Goal: Task Accomplishment & Management: Manage account settings

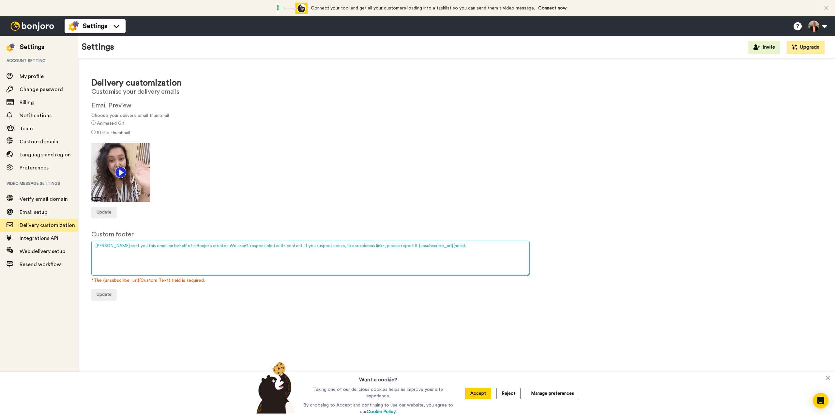
click at [178, 248] on textarea "Bonjoro sent you this email on behalf of a Bonjoro creator. We aren’t responsib…" at bounding box center [310, 257] width 439 height 35
click at [179, 247] on textarea "Bonjoro sent you this email on behalf of a Bonjoro creator. We aren’t responsib…" at bounding box center [310, 257] width 439 height 35
paste textarea "AMS Trading & Investments Pty Ltd t/a Enlightened Stock Trading (ACN: 624 401 3…"
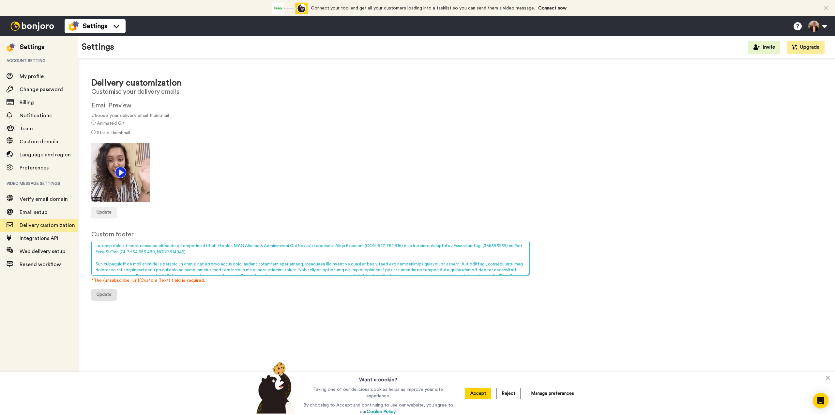
type textarea "Bonjoro sent you this email on behalf of a Enlightened Stock Trading. AMS Tradi…"
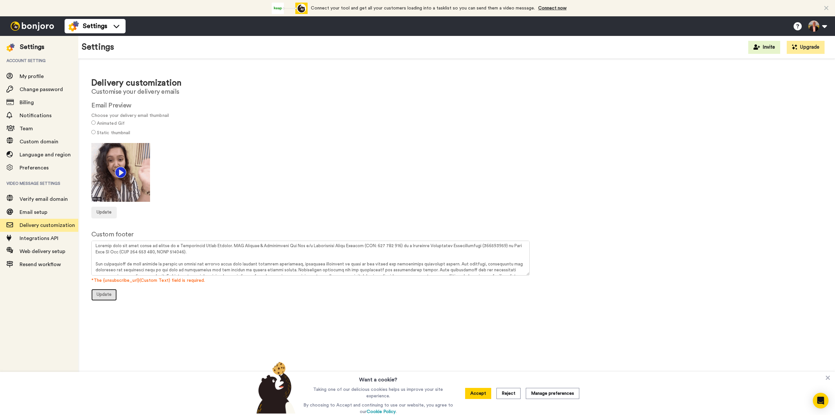
click at [105, 293] on span "Update" at bounding box center [104, 294] width 15 height 5
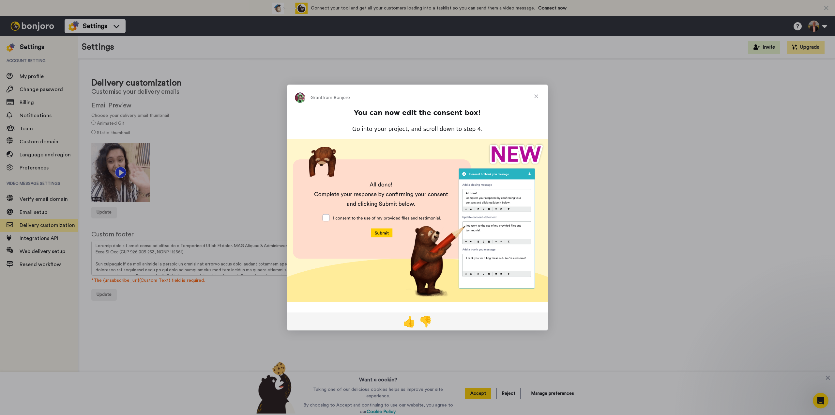
click at [327, 218] on img "Intercom messenger" at bounding box center [417, 220] width 261 height 163
click at [536, 95] on span "Close" at bounding box center [536, 96] width 23 height 23
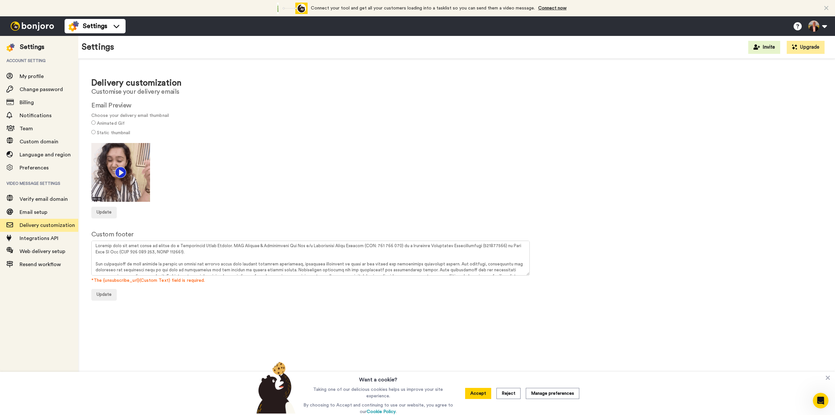
click at [132, 167] on img at bounding box center [120, 172] width 59 height 59
click at [112, 209] on button "Update" at bounding box center [103, 213] width 25 height 12
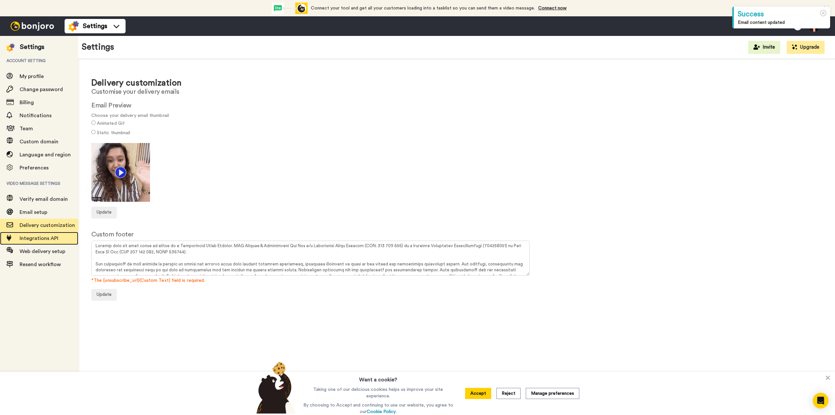
click at [33, 237] on span "Integrations API" at bounding box center [39, 238] width 39 height 5
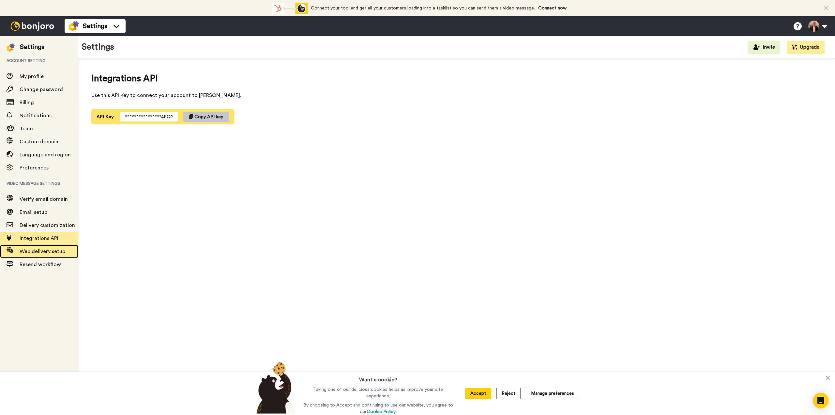
click at [46, 250] on span "Web delivery setup" at bounding box center [43, 251] width 46 height 5
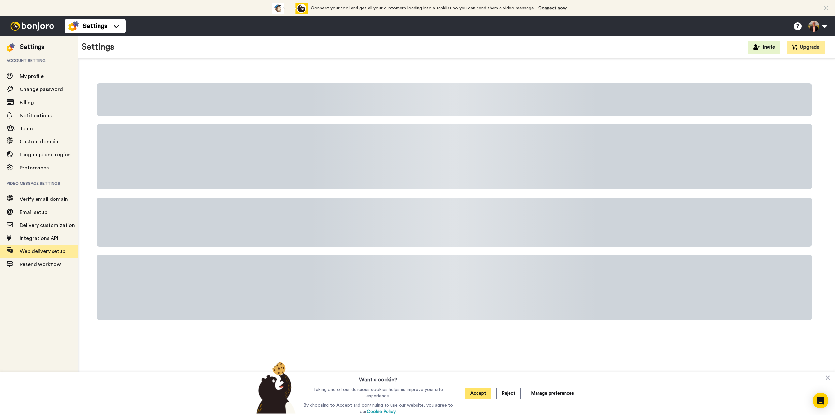
click at [472, 393] on button "Accept" at bounding box center [478, 393] width 26 height 11
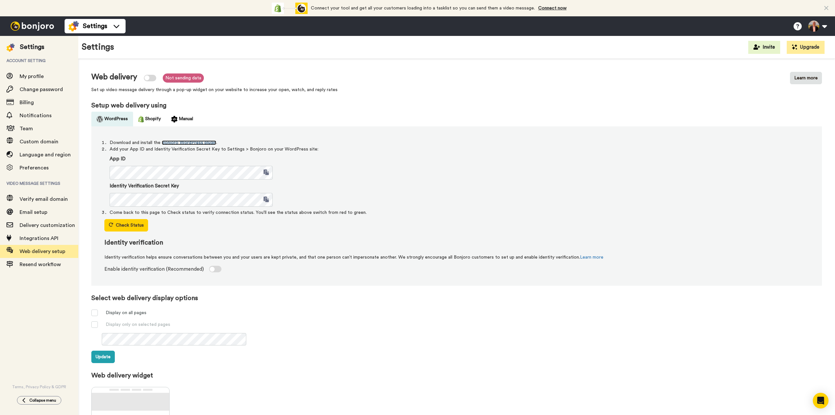
click at [186, 142] on link "Bonjoro WordPress plugin" at bounding box center [189, 142] width 54 height 5
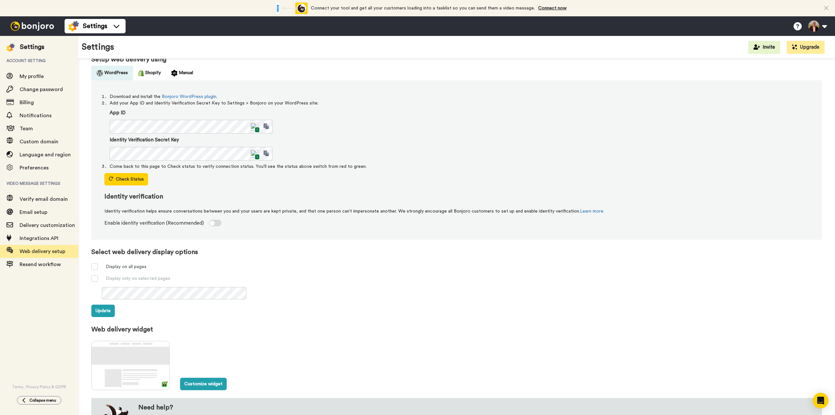
scroll to position [53, 0]
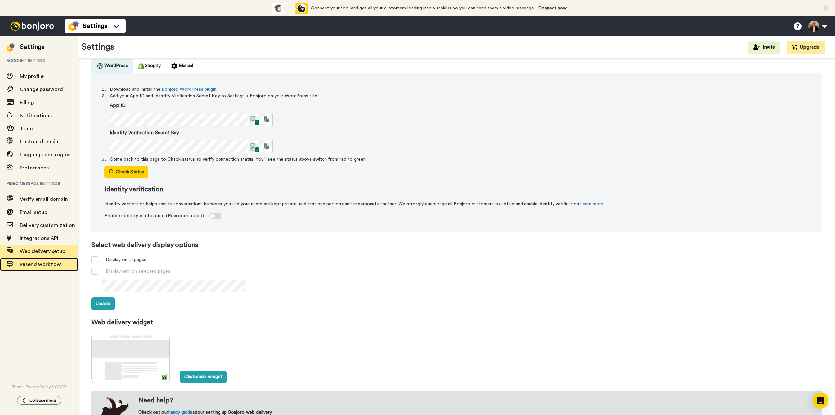
click at [29, 263] on span "Resend workflow" at bounding box center [40, 264] width 41 height 5
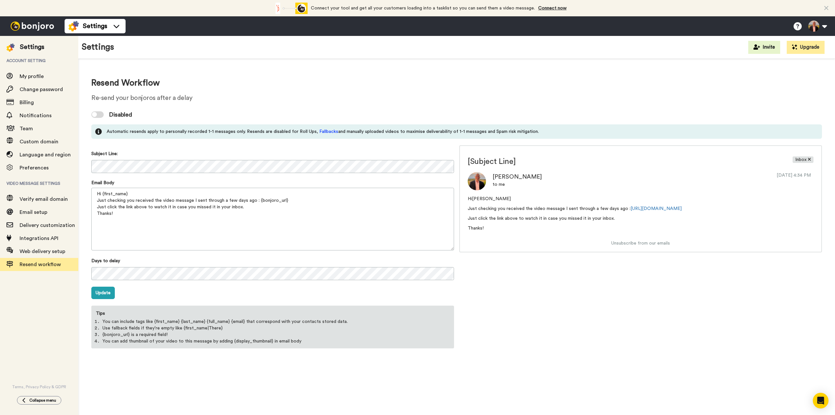
click at [101, 116] on div at bounding box center [97, 114] width 12 height 7
click at [102, 294] on button "Update" at bounding box center [102, 293] width 23 height 12
click at [29, 140] on span "Custom domain" at bounding box center [39, 141] width 39 height 5
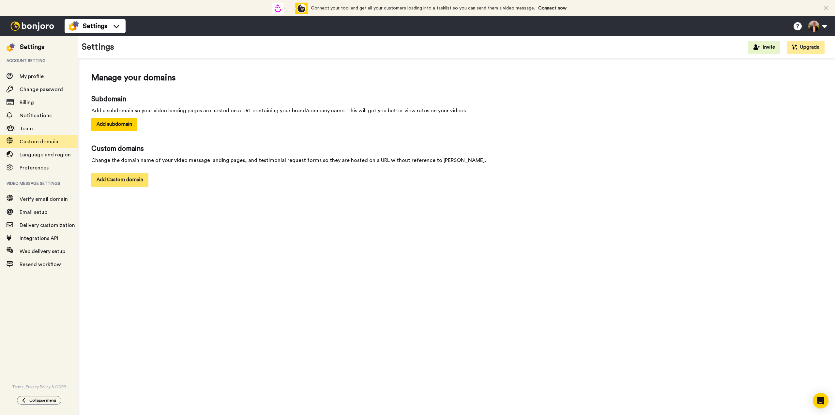
click at [122, 179] on button "Add Custom domain" at bounding box center [119, 180] width 57 height 14
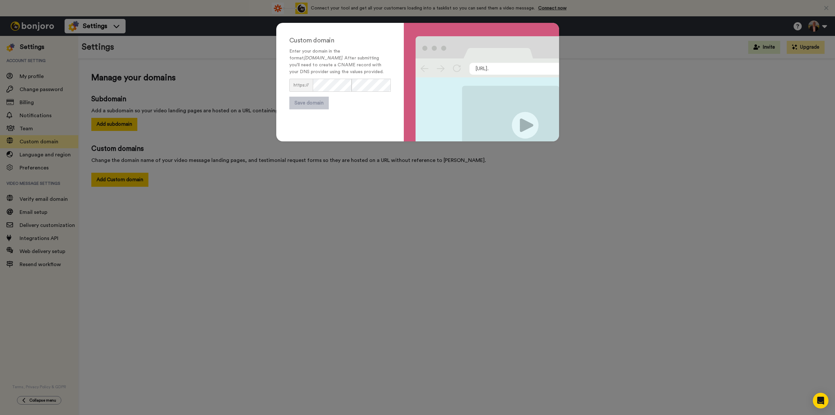
click at [578, 83] on div "Custom domain Enter your domain in the format subdomain.yourdomain.com . After …" at bounding box center [417, 207] width 835 height 415
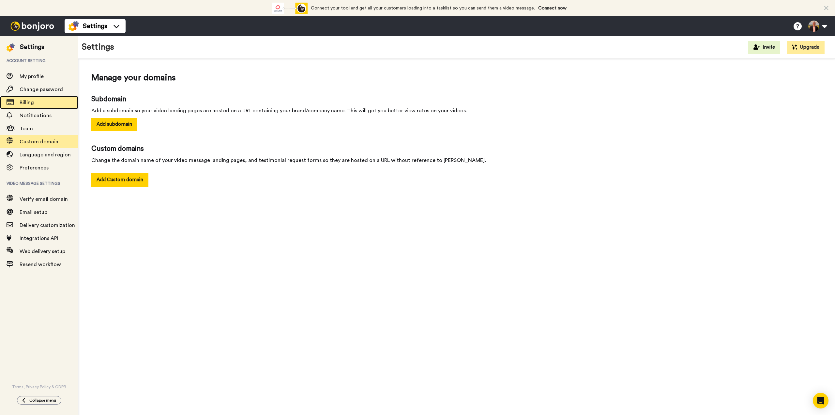
click at [35, 101] on span "Billing" at bounding box center [49, 103] width 59 height 8
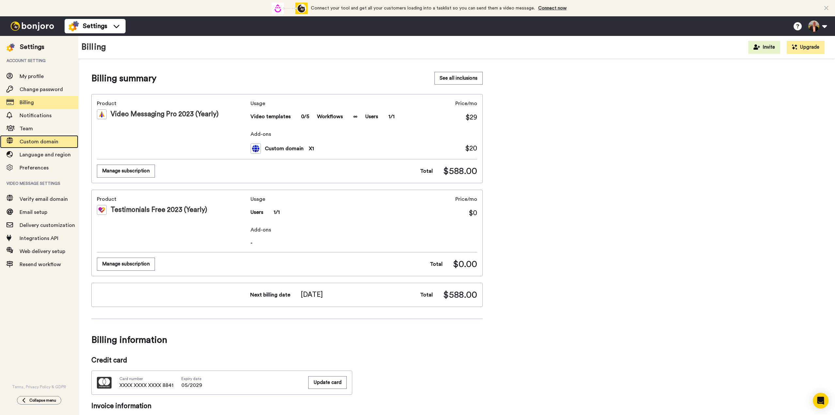
click at [31, 143] on span "Custom domain" at bounding box center [39, 141] width 39 height 5
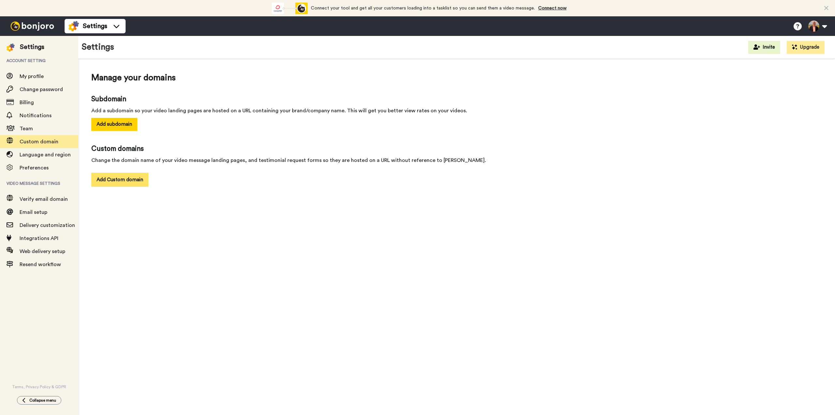
click at [111, 183] on button "Add Custom domain" at bounding box center [119, 180] width 57 height 14
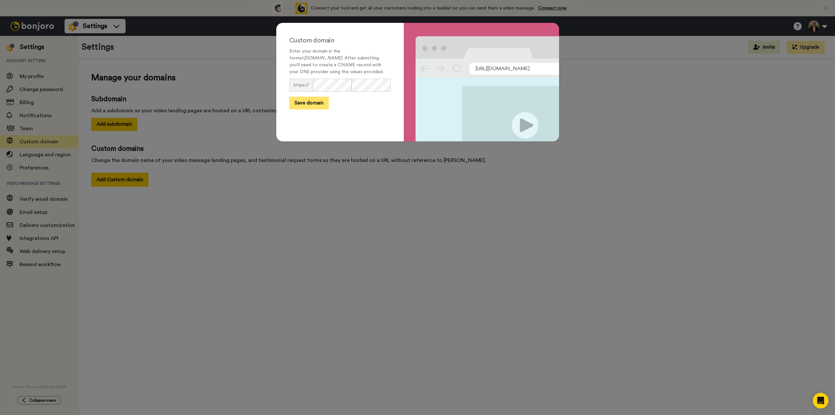
click at [311, 98] on button "Save domain" at bounding box center [308, 103] width 39 height 13
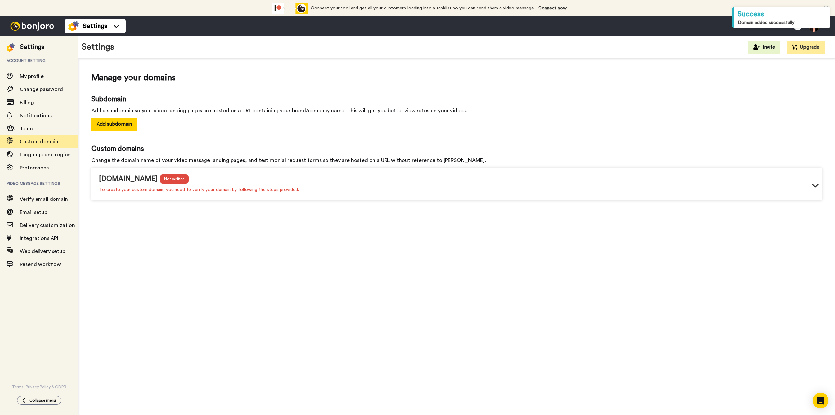
click at [817, 186] on icon at bounding box center [815, 185] width 7 height 4
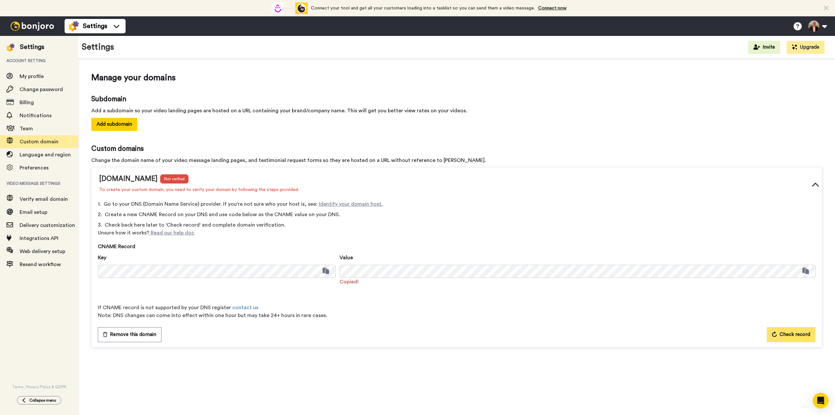
click at [784, 331] on span "Check record" at bounding box center [795, 335] width 31 height 8
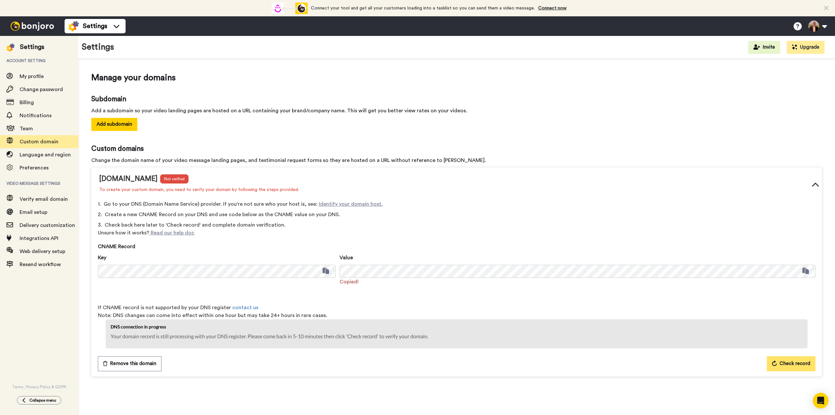
click at [789, 364] on span "Check record" at bounding box center [795, 364] width 31 height 8
click at [38, 199] on span "Verify email domain" at bounding box center [44, 198] width 48 height 5
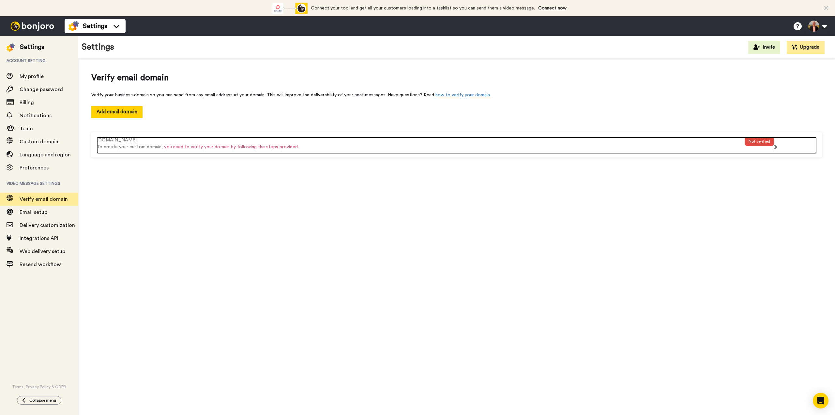
click at [776, 144] on icon at bounding box center [775, 146] width 3 height 5
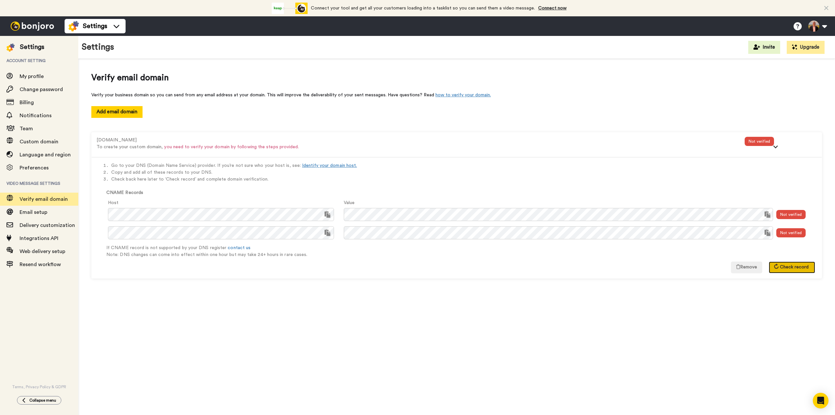
click at [786, 266] on span "Check record" at bounding box center [794, 267] width 29 height 5
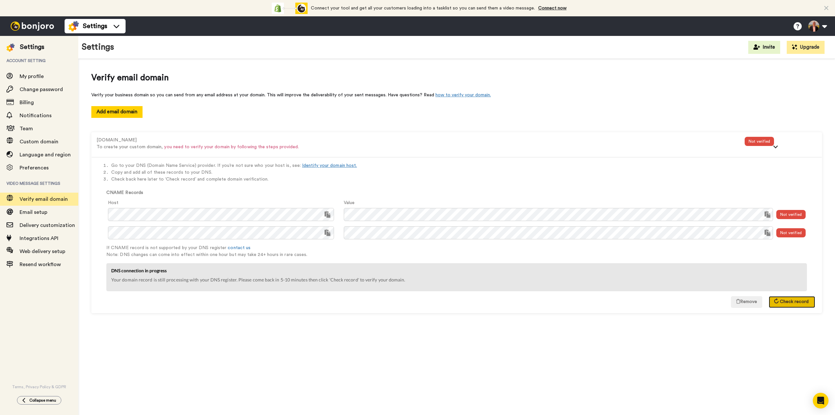
click at [787, 299] on button "Check record" at bounding box center [792, 302] width 46 height 12
click at [824, 27] on button at bounding box center [817, 26] width 25 height 14
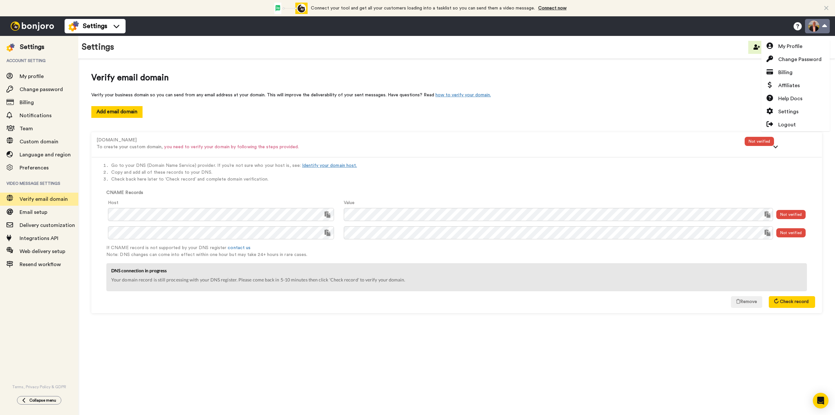
click at [824, 27] on button at bounding box center [817, 26] width 25 height 14
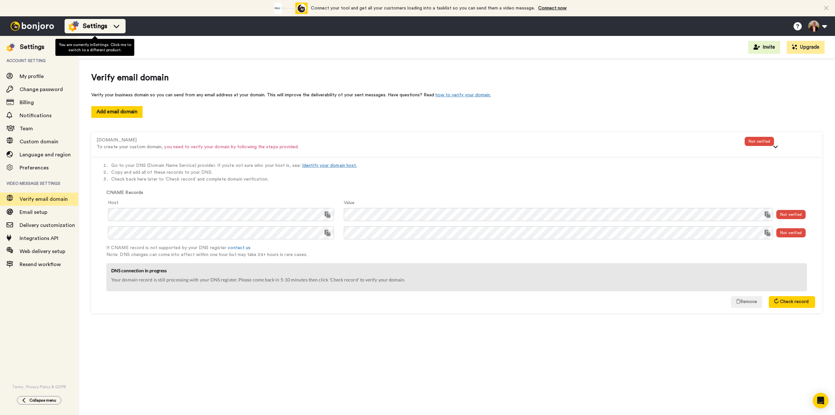
click at [85, 20] on li "Settings" at bounding box center [95, 26] width 61 height 14
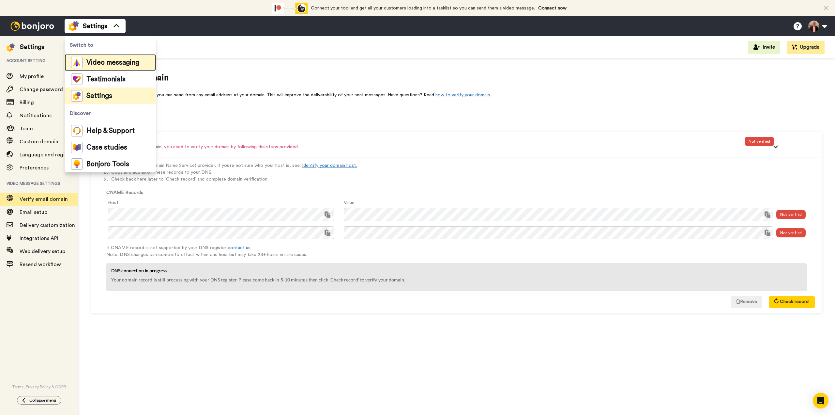
click at [93, 60] on span "Video messaging" at bounding box center [112, 62] width 53 height 7
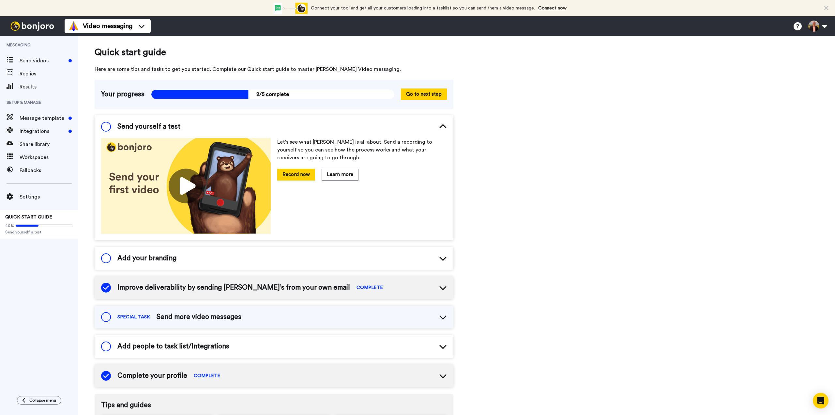
click at [302, 260] on div "Add your branding" at bounding box center [274, 258] width 359 height 23
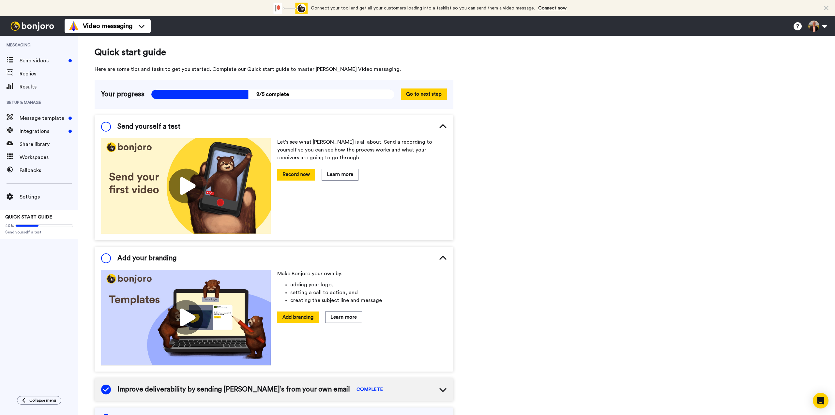
click at [153, 256] on span "Add your branding" at bounding box center [146, 258] width 59 height 10
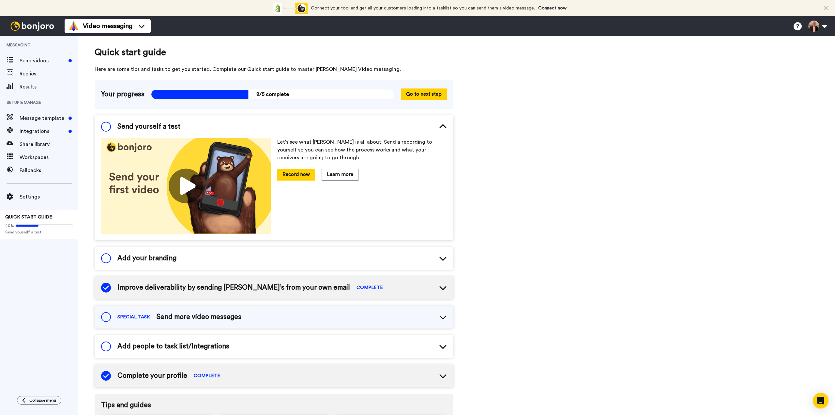
click at [171, 258] on span "Add your branding" at bounding box center [146, 258] width 59 height 10
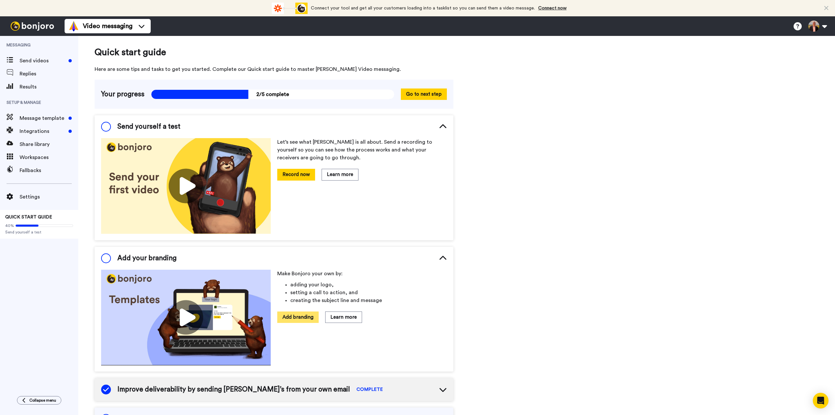
click at [302, 319] on button "Add branding" at bounding box center [297, 316] width 41 height 11
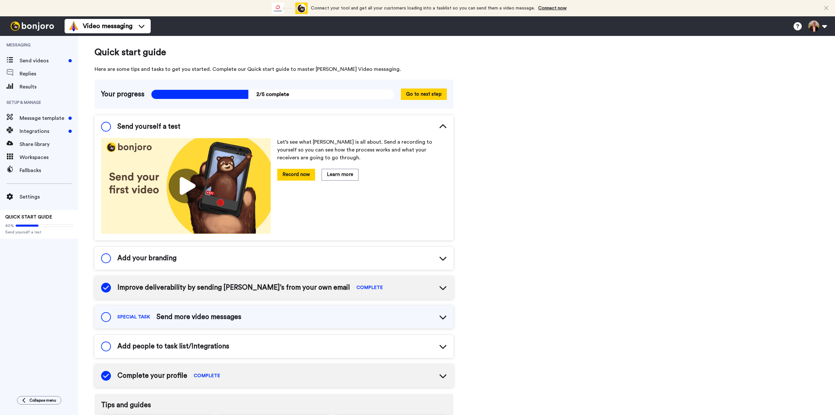
click at [192, 185] on img at bounding box center [186, 186] width 170 height 96
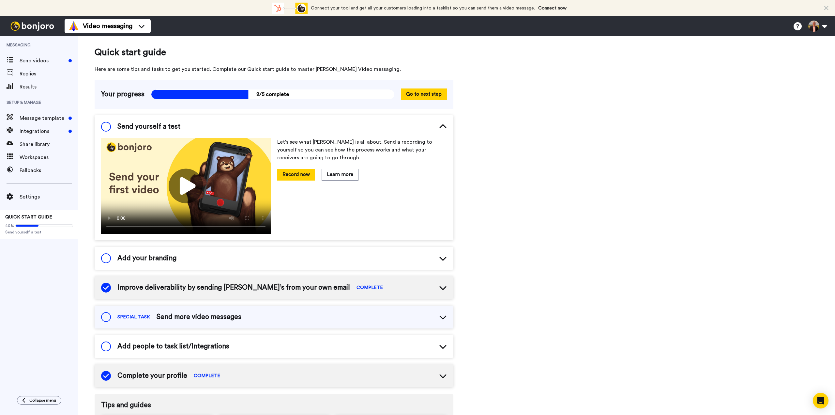
click at [178, 264] on div "Add your branding" at bounding box center [274, 258] width 359 height 23
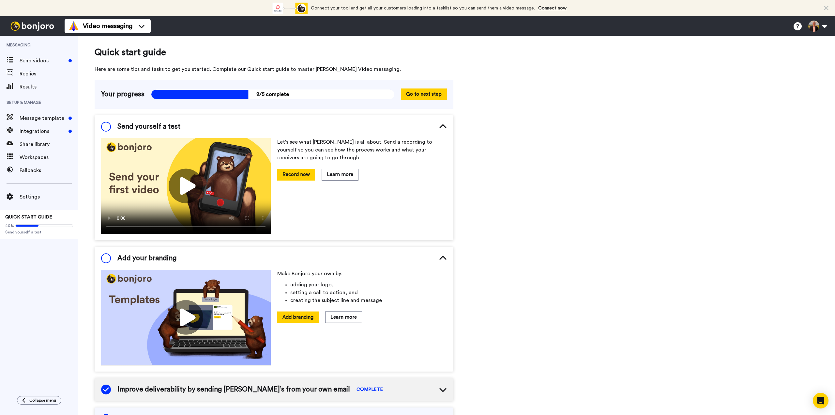
click at [184, 315] on img at bounding box center [186, 318] width 170 height 96
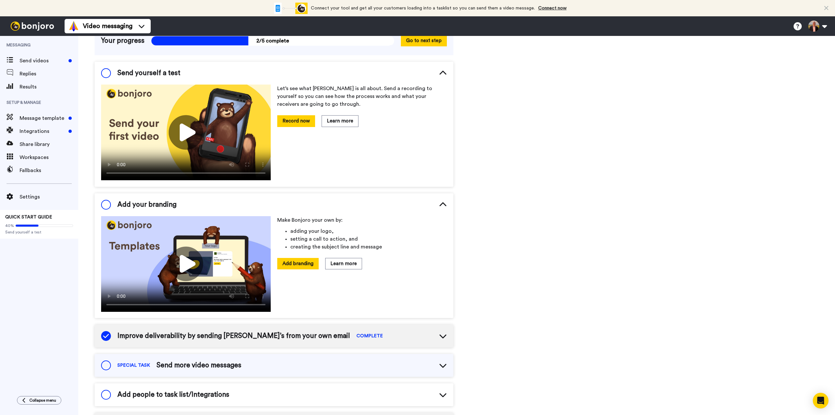
scroll to position [65, 0]
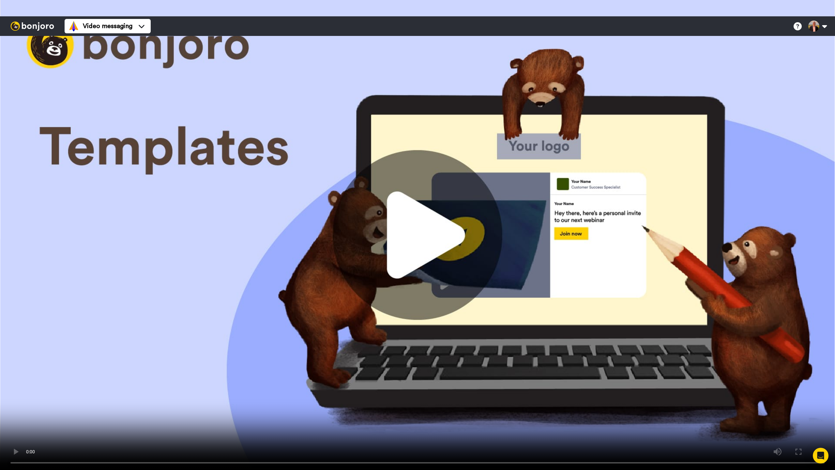
click at [815, 11] on video at bounding box center [417, 235] width 835 height 470
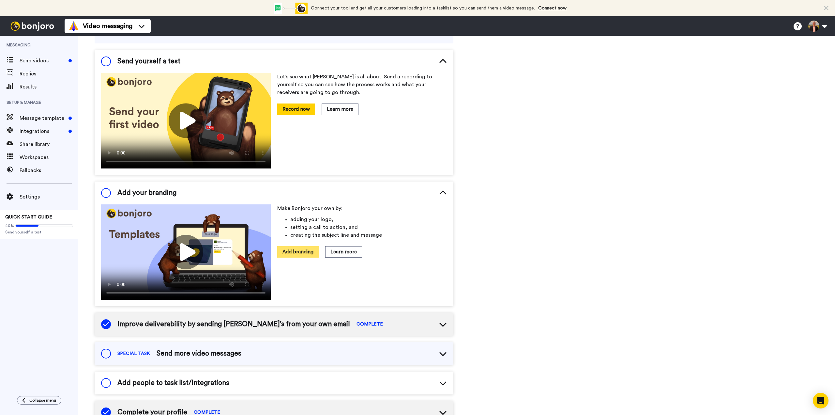
click at [295, 252] on button "Add branding" at bounding box center [297, 251] width 41 height 11
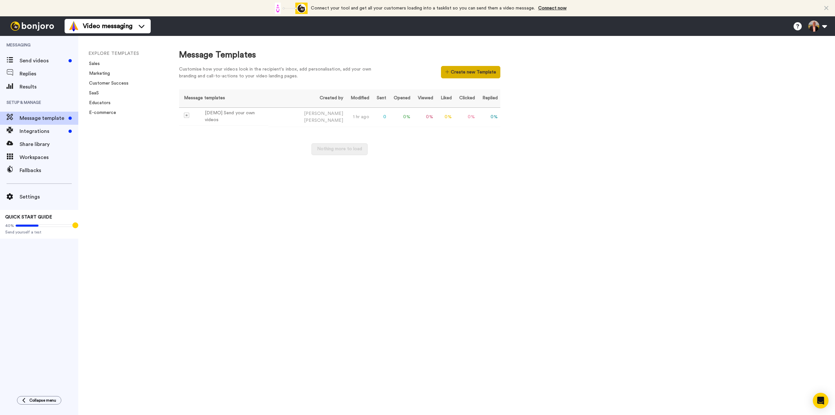
click at [477, 69] on button "Create new Template" at bounding box center [470, 72] width 59 height 12
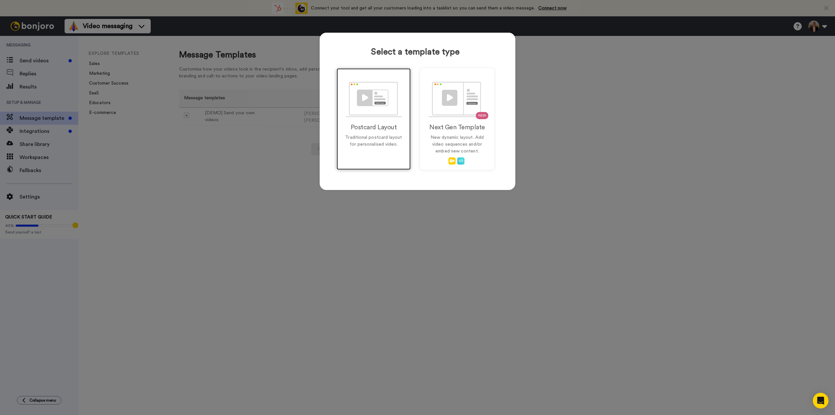
click at [378, 114] on img at bounding box center [374, 100] width 56 height 36
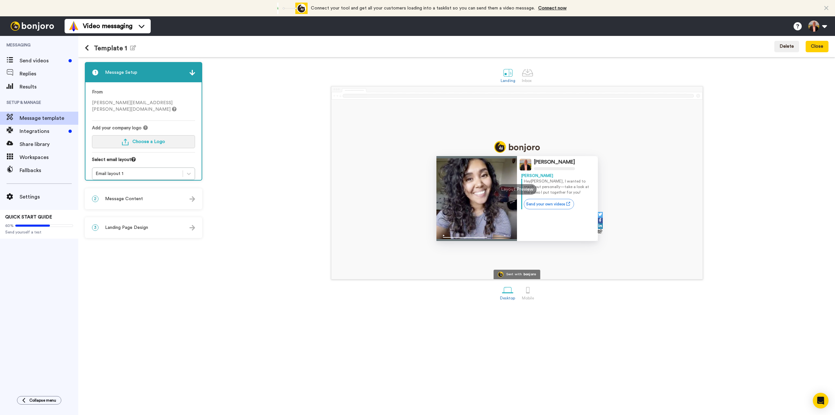
click at [147, 139] on span "Choose a Logo" at bounding box center [148, 141] width 33 height 5
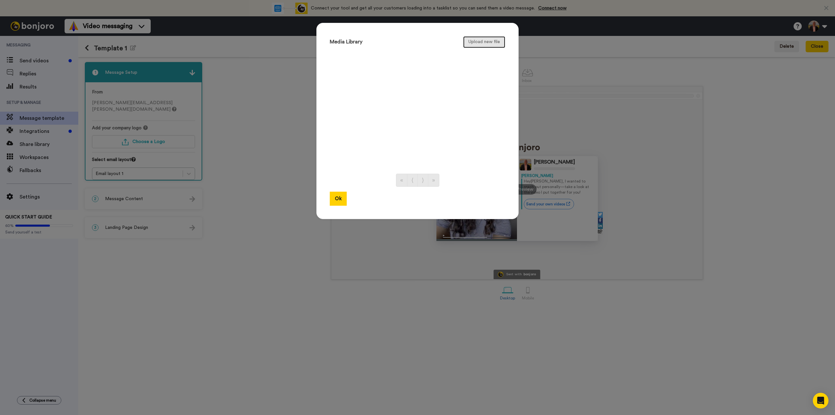
click at [475, 45] on button "Upload new file" at bounding box center [484, 42] width 42 height 12
click at [340, 201] on button "Ok" at bounding box center [338, 199] width 17 height 14
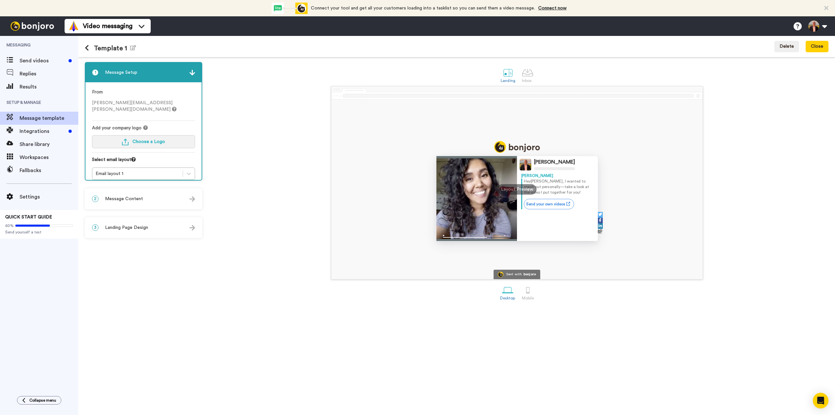
click at [139, 139] on span "Choose a Logo" at bounding box center [148, 141] width 33 height 5
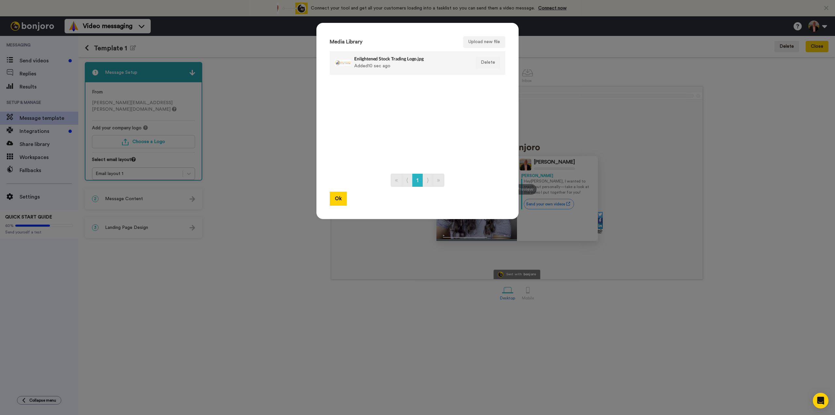
click at [364, 61] on h4 "Enlightened Stock Trading Logo.jpg" at bounding box center [410, 58] width 113 height 5
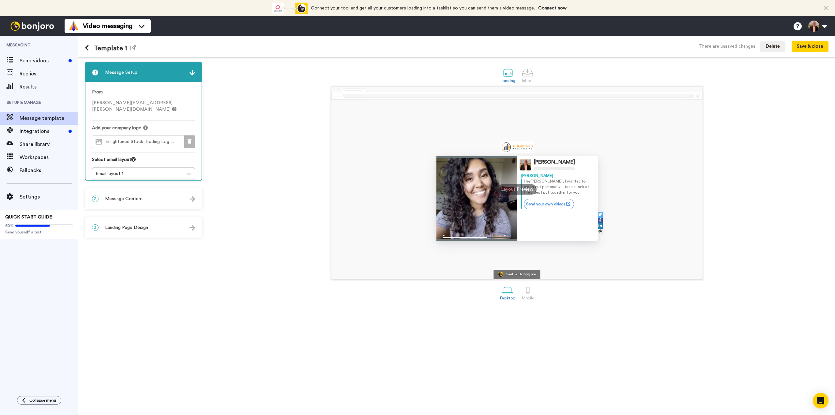
click at [191, 139] on icon at bounding box center [190, 141] width 4 height 5
click at [139, 139] on span "Choose a Logo" at bounding box center [148, 141] width 33 height 5
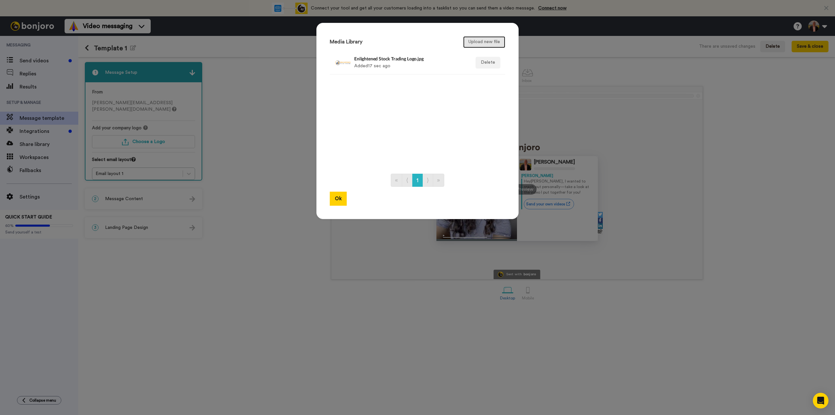
click at [474, 46] on button "Upload new file" at bounding box center [484, 42] width 42 height 12
click at [404, 59] on h4 "Enlightened Stock Trading Logo.jpg" at bounding box center [410, 58] width 113 height 5
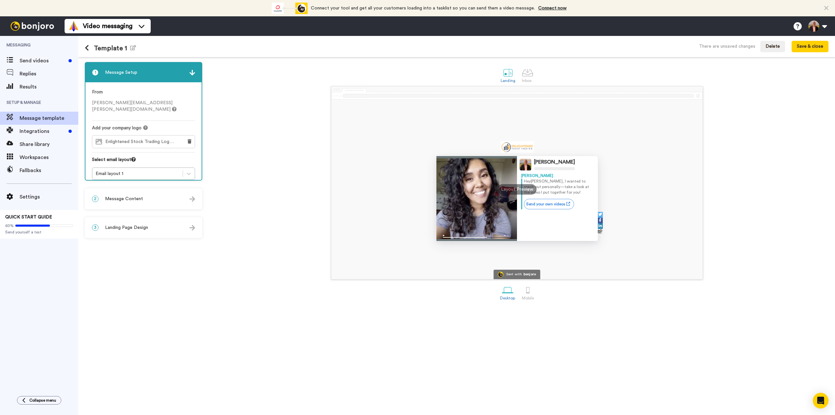
click at [141, 135] on div "Enlightened Stock Trading Logo.jpg" at bounding box center [135, 141] width 87 height 12
click at [143, 125] on icon at bounding box center [145, 127] width 5 height 5
click at [190, 139] on icon at bounding box center [190, 141] width 4 height 5
click at [147, 135] on button "Choose a Logo" at bounding box center [143, 141] width 103 height 13
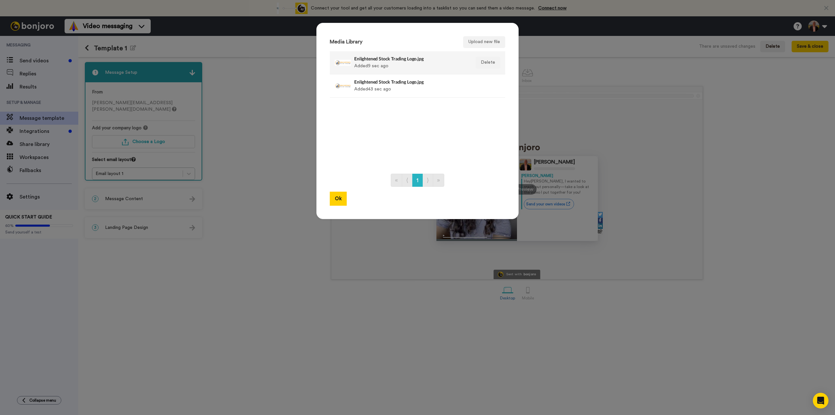
click at [372, 61] on div "Enlightened Stock Trading Logo.jpg Added 9 sec ago" at bounding box center [410, 62] width 113 height 16
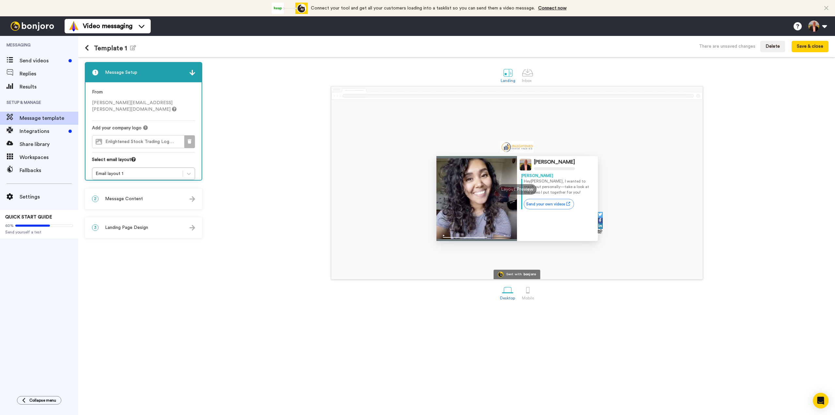
click at [188, 139] on icon at bounding box center [190, 141] width 4 height 5
click at [152, 139] on span "Choose a Logo" at bounding box center [148, 141] width 33 height 5
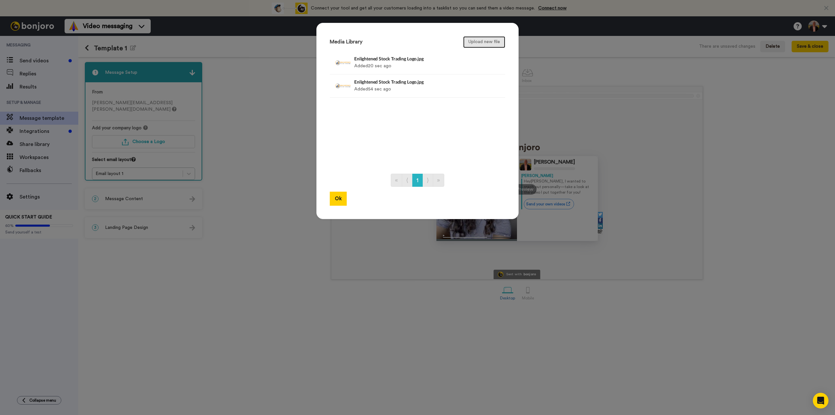
click at [480, 42] on button "Upload new file" at bounding box center [484, 42] width 42 height 12
click at [368, 58] on h4 "Enlightened Stock Trading-01 - Transparent Background Cropped.png" at bounding box center [410, 58] width 113 height 5
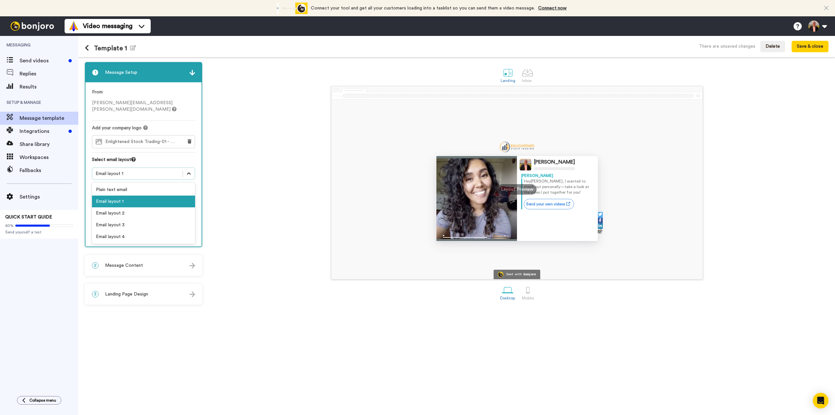
click at [190, 170] on icon at bounding box center [189, 173] width 7 height 7
click at [118, 207] on div "Email layout 2" at bounding box center [143, 213] width 103 height 12
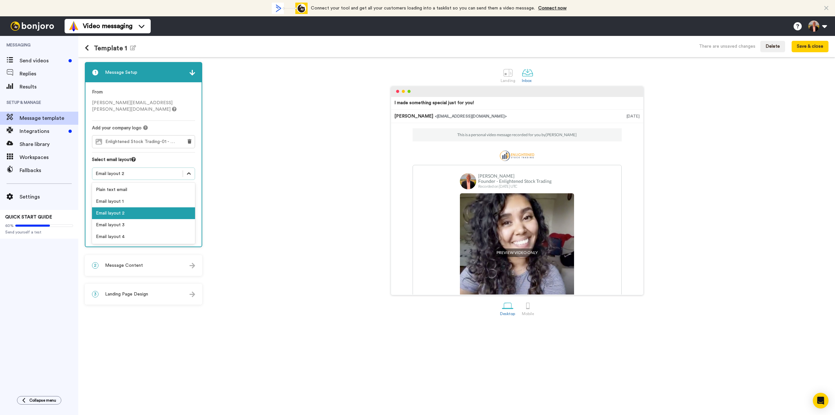
click at [191, 170] on icon at bounding box center [189, 173] width 7 height 7
click at [117, 219] on div "Email layout 3" at bounding box center [143, 225] width 103 height 12
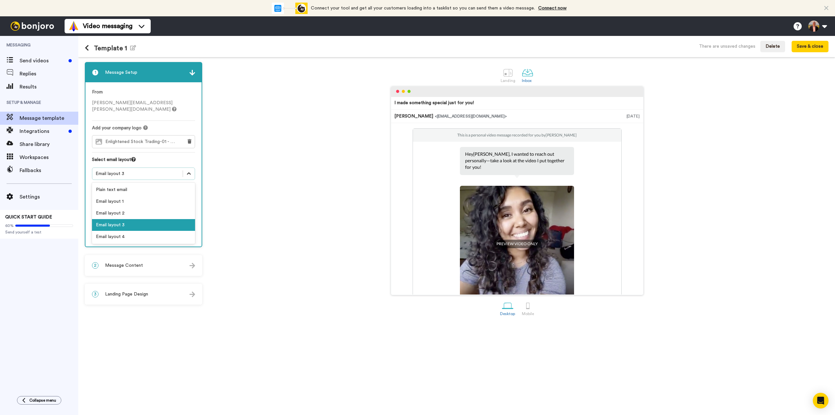
click at [189, 170] on icon at bounding box center [189, 173] width 7 height 7
click at [124, 231] on div "Email layout 4" at bounding box center [143, 237] width 103 height 12
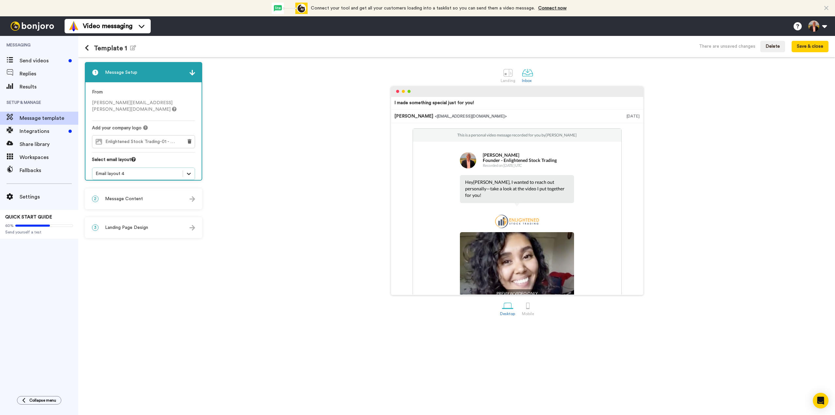
click at [191, 170] on icon at bounding box center [189, 173] width 7 height 7
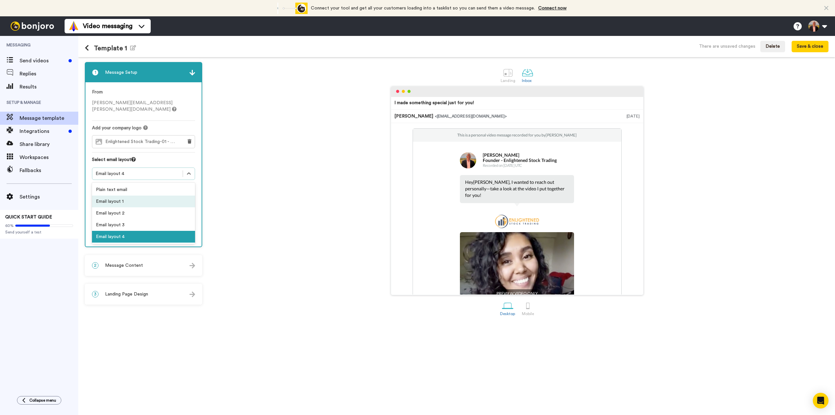
click at [120, 195] on div "Email layout 1" at bounding box center [143, 201] width 103 height 12
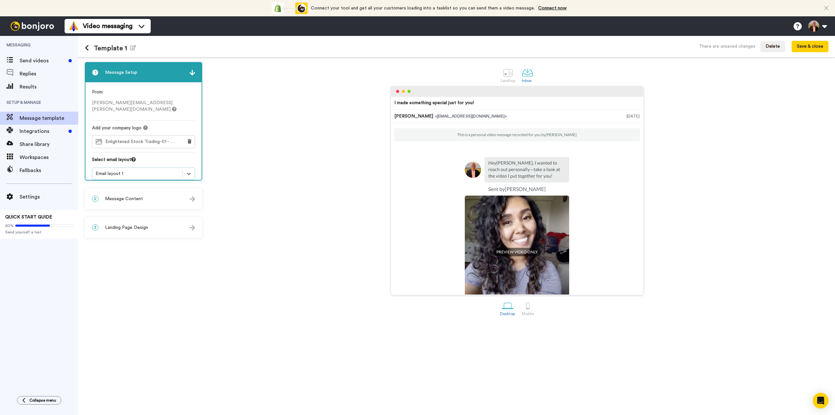
click at [128, 202] on div "2 Message Content" at bounding box center [143, 199] width 116 height 20
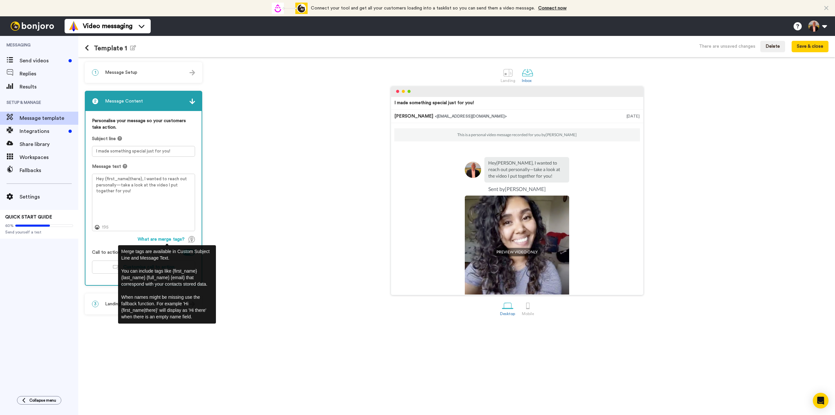
click at [243, 227] on div "I made something special just for you! Adrian Reid <senderfrom@email.com> 20 Au…" at bounding box center [517, 190] width 623 height 209
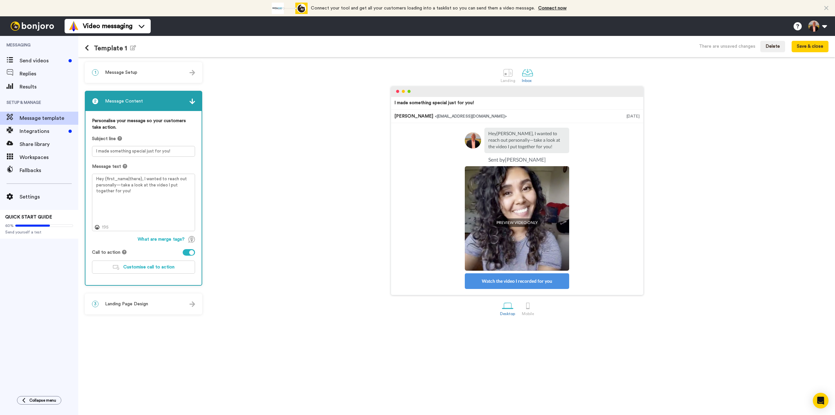
scroll to position [59, 0]
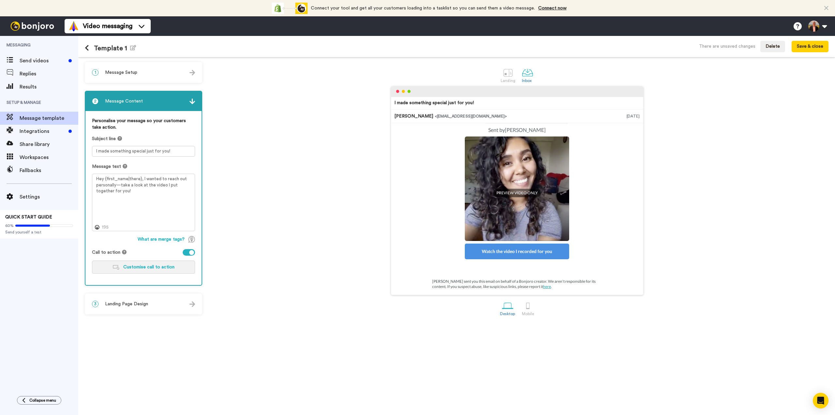
click at [150, 267] on span "Customise call to action" at bounding box center [148, 267] width 51 height 5
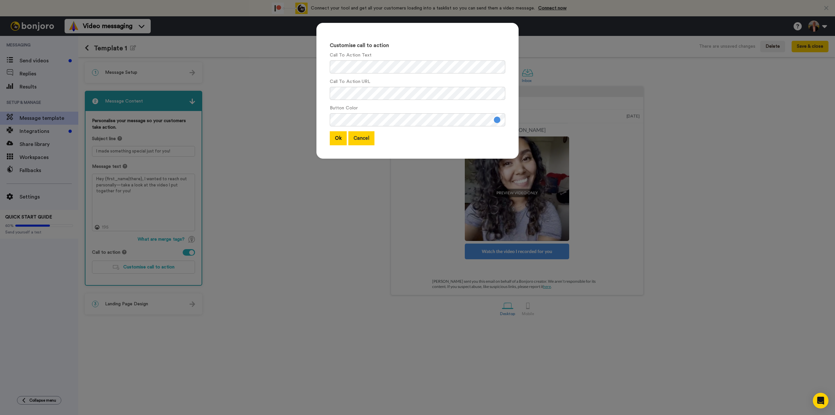
click at [360, 139] on button "Cancel" at bounding box center [362, 138] width 26 height 14
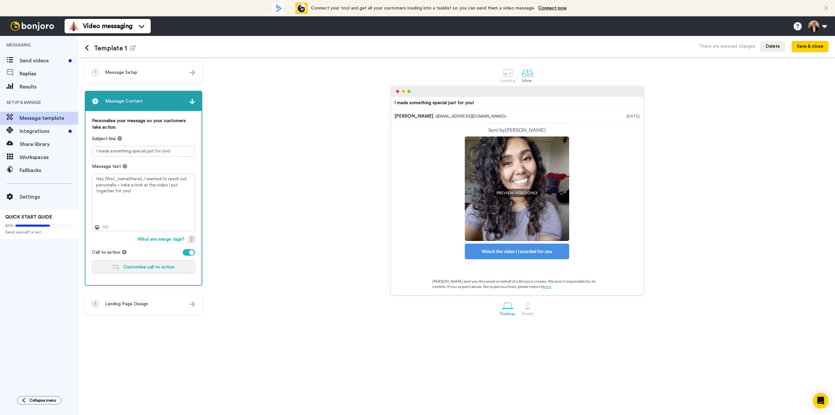
click at [141, 265] on span "Customise call to action" at bounding box center [148, 267] width 51 height 5
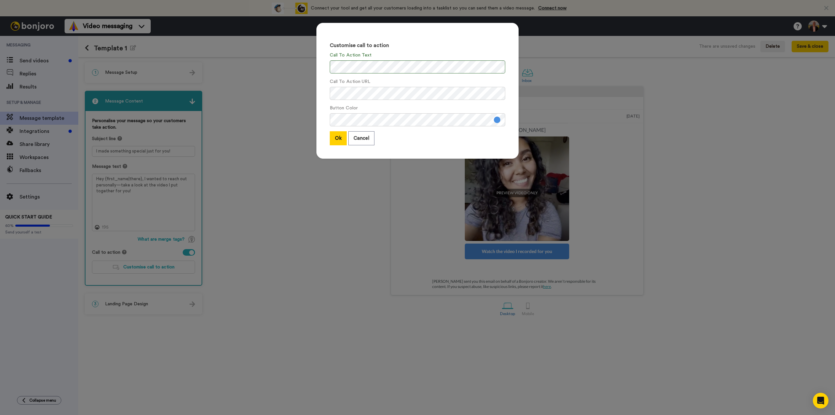
click at [495, 121] on button at bounding box center [497, 119] width 7 height 7
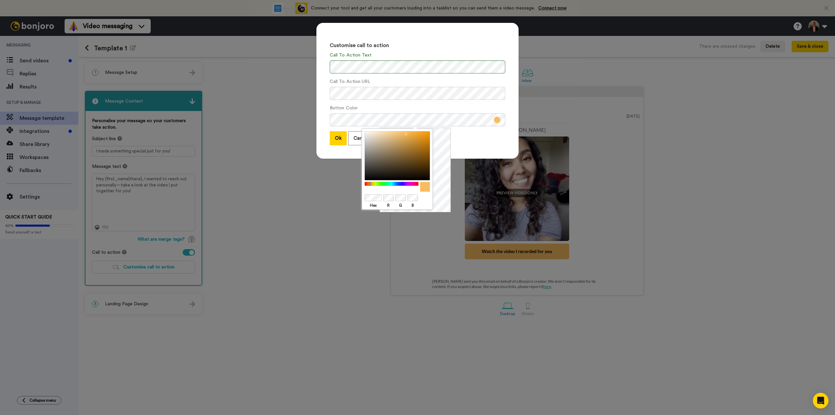
click at [461, 143] on div "Ok Cancel" at bounding box center [418, 138] width 176 height 14
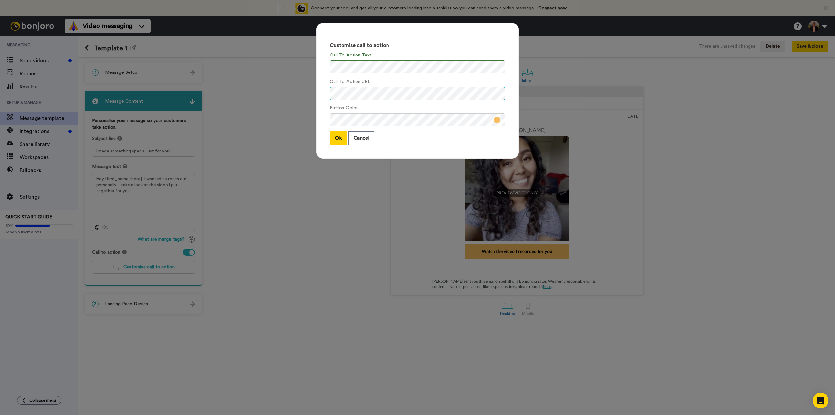
scroll to position [0, 73]
click at [335, 138] on button "Ok" at bounding box center [338, 138] width 17 height 14
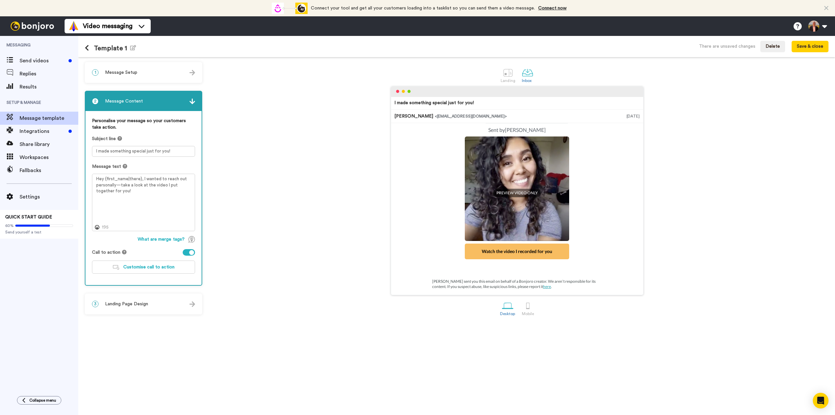
click at [151, 301] on div "3 Landing Page Design" at bounding box center [143, 304] width 116 height 20
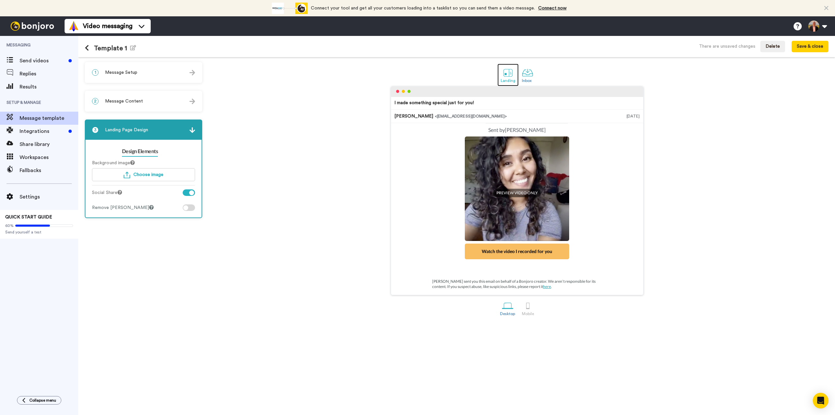
click at [512, 70] on div at bounding box center [508, 72] width 11 height 11
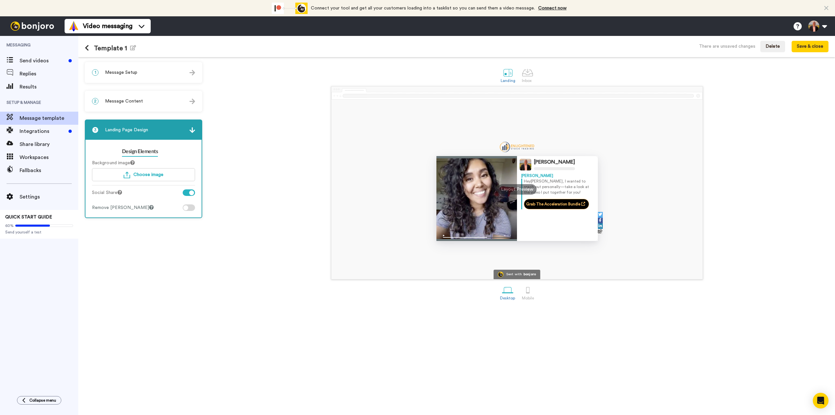
click at [186, 193] on div at bounding box center [189, 192] width 12 height 7
click at [186, 193] on div at bounding box center [185, 192] width 5 height 5
click at [186, 193] on div at bounding box center [189, 192] width 12 height 7
click at [190, 209] on div at bounding box center [189, 207] width 12 height 7
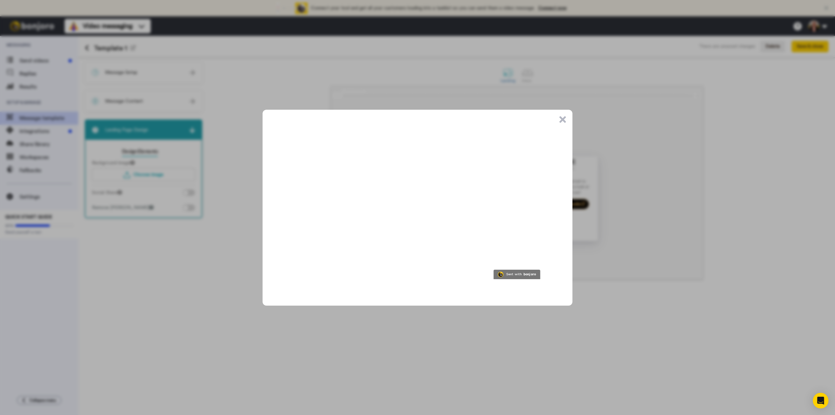
click at [563, 118] on button ".cls-1{stroke-width:0px;}" at bounding box center [563, 119] width 7 height 7
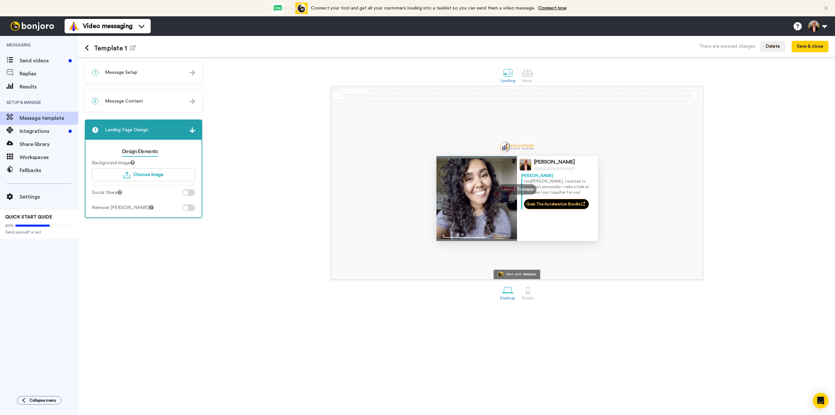
click at [242, 172] on div "Adrian Reid Adrian Hey Tom , I wanted to reach out personally—take a look at th…" at bounding box center [517, 182] width 623 height 193
click at [195, 131] on img at bounding box center [193, 130] width 6 height 6
click at [194, 129] on img at bounding box center [193, 130] width 6 height 6
click at [132, 47] on icon "button" at bounding box center [133, 47] width 6 height 5
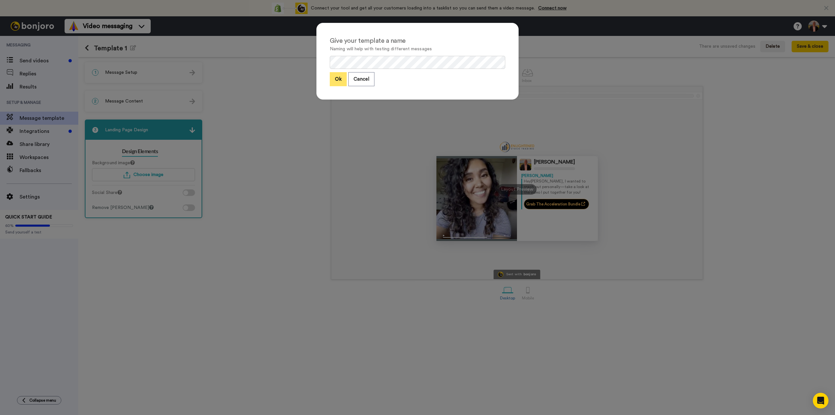
click at [336, 81] on button "Ok" at bounding box center [338, 79] width 17 height 14
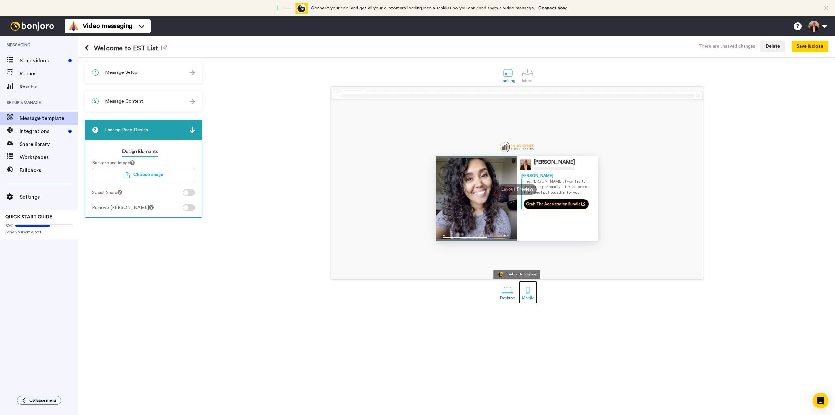
click at [528, 292] on div at bounding box center [527, 289] width 11 height 11
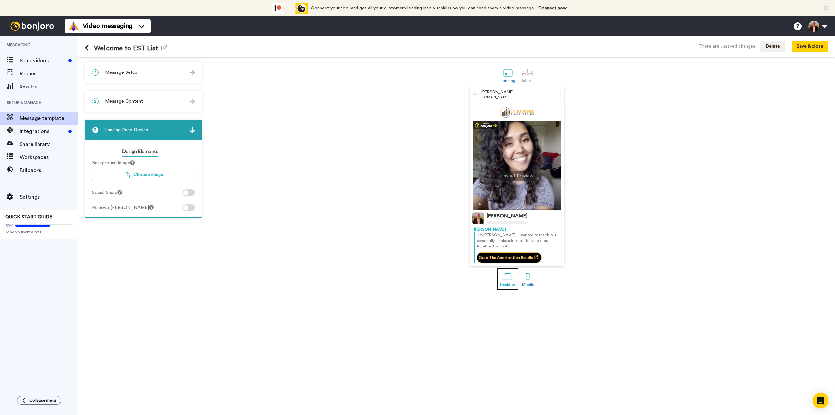
click at [508, 271] on div at bounding box center [507, 276] width 11 height 11
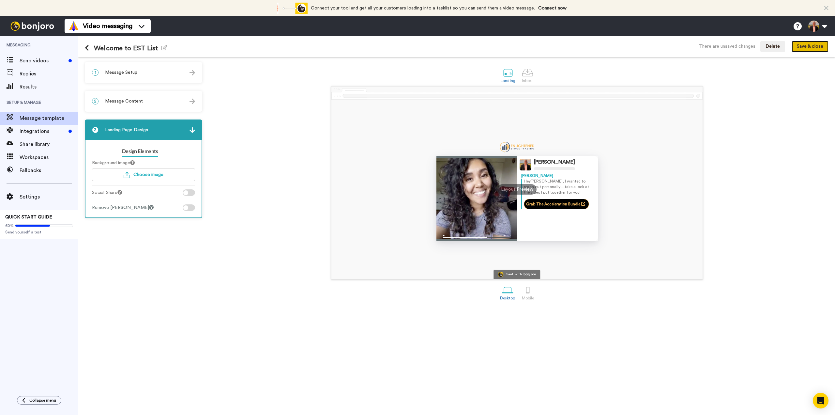
click at [802, 47] on button "Save & close" at bounding box center [810, 47] width 37 height 12
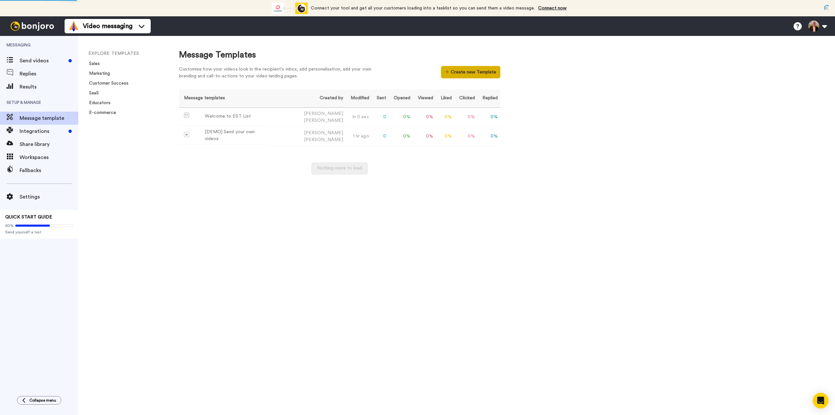
click at [474, 74] on button "Create new Template" at bounding box center [470, 72] width 59 height 12
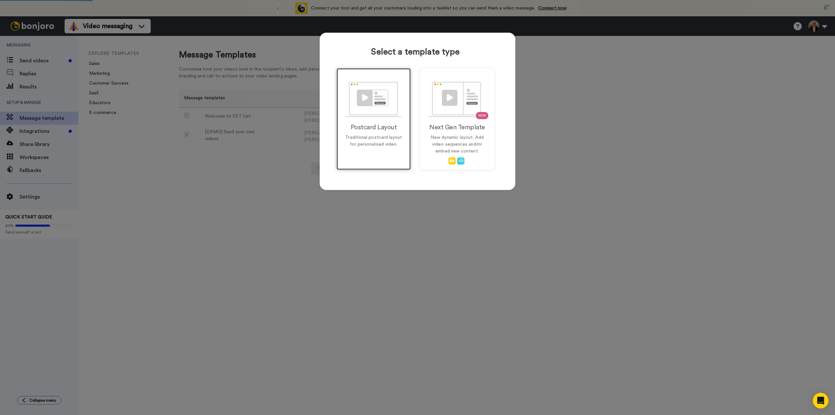
click at [361, 100] on img at bounding box center [374, 100] width 56 height 36
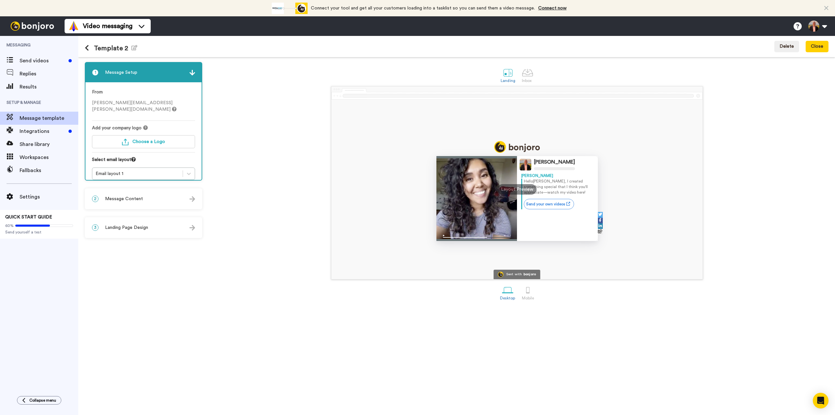
click at [87, 46] on icon at bounding box center [87, 48] width 4 height 7
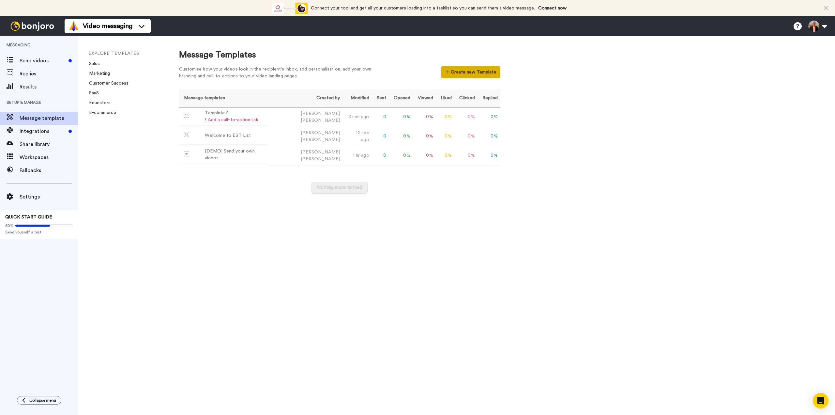
click at [461, 73] on button "Create new Template" at bounding box center [470, 72] width 59 height 12
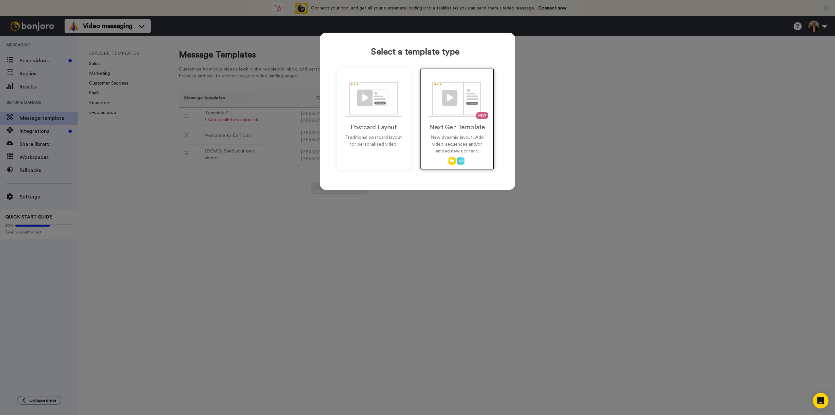
click at [450, 101] on img at bounding box center [457, 100] width 57 height 36
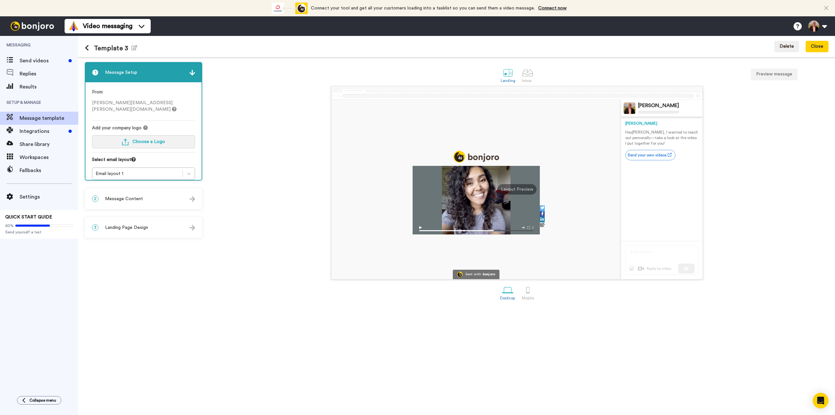
click at [146, 135] on button "Choose a Logo" at bounding box center [143, 141] width 103 height 13
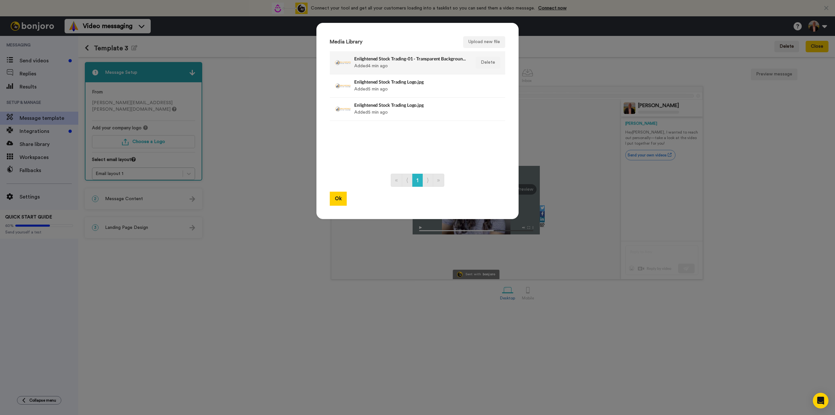
click at [394, 60] on h4 "Enlightened Stock Trading-01 - Transparent Background Cropped.png" at bounding box center [410, 58] width 113 height 5
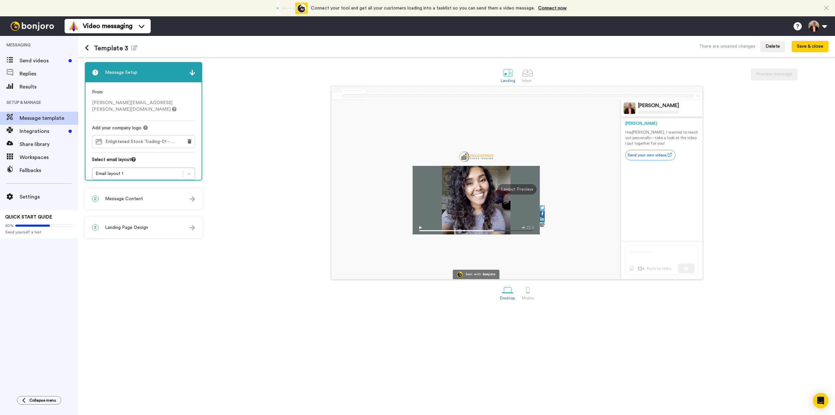
click at [164, 201] on div "2 Message Content" at bounding box center [143, 199] width 116 height 20
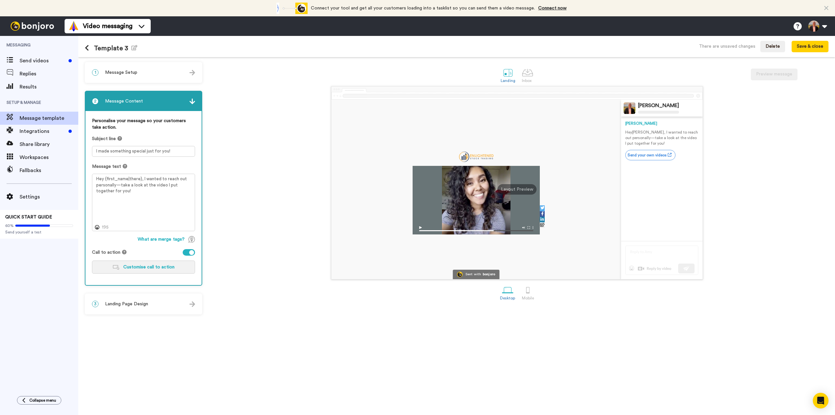
click at [146, 264] on button "Customise call to action" at bounding box center [143, 266] width 103 height 13
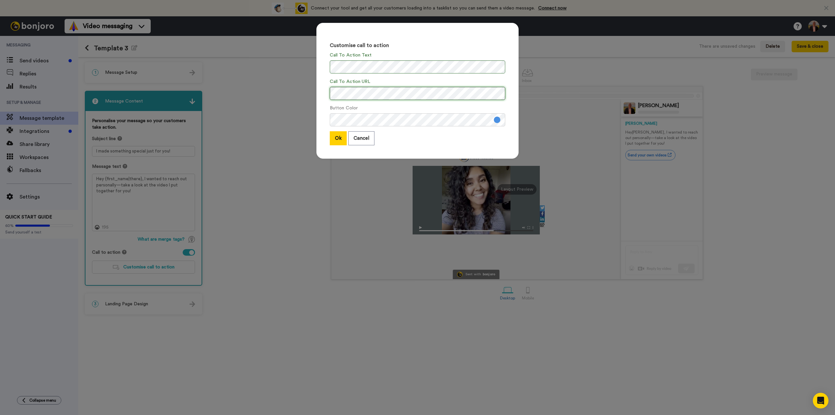
scroll to position [0, 11]
click at [339, 138] on button "Ok" at bounding box center [338, 138] width 17 height 14
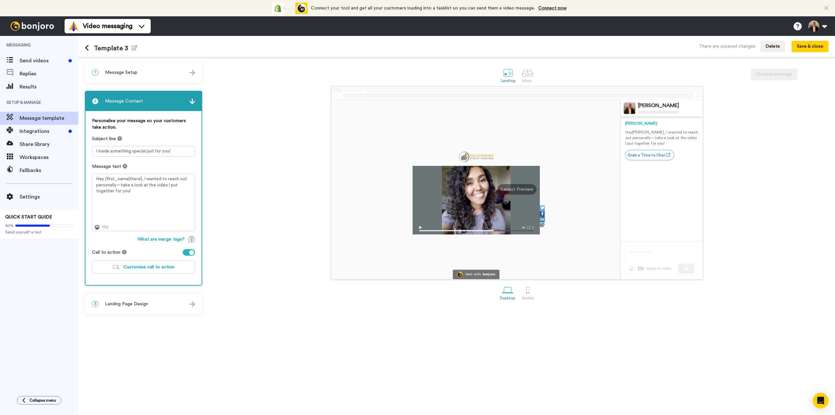
click at [137, 300] on div "3 Landing Page Design" at bounding box center [143, 304] width 116 height 20
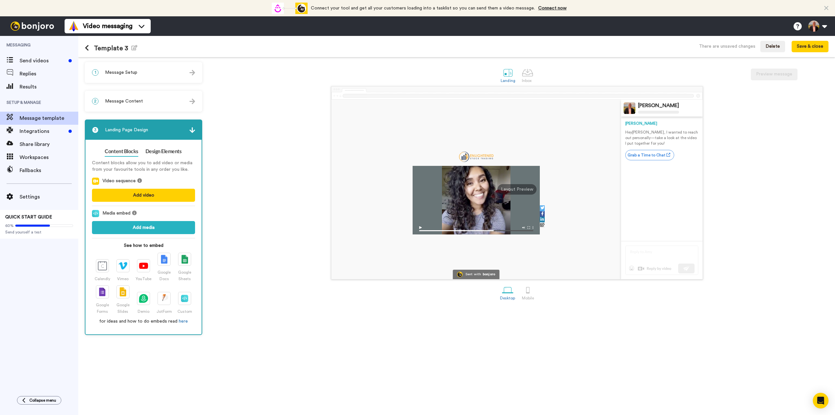
click at [192, 129] on img at bounding box center [193, 130] width 6 height 6
click at [226, 128] on div "Sent with bonjoro Adrian Reid Adrian Hey Tom , I wanted to reach out personally…" at bounding box center [517, 182] width 623 height 193
click at [219, 111] on div "Sent with bonjoro Adrian Reid Adrian Hey Tom , I wanted to reach out personally…" at bounding box center [517, 182] width 623 height 193
click at [104, 264] on img at bounding box center [102, 265] width 9 height 9
click at [144, 230] on button "Add media" at bounding box center [143, 227] width 103 height 13
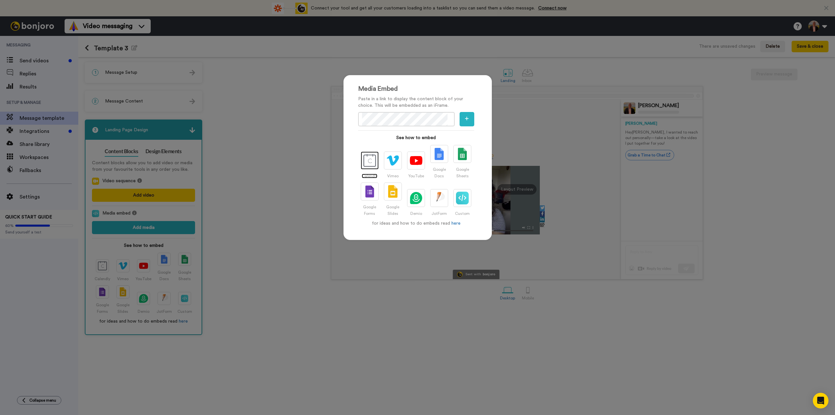
click at [368, 160] on img at bounding box center [370, 160] width 13 height 13
click at [459, 199] on img at bounding box center [462, 198] width 13 height 13
click at [465, 120] on icon "button" at bounding box center [467, 118] width 4 height 5
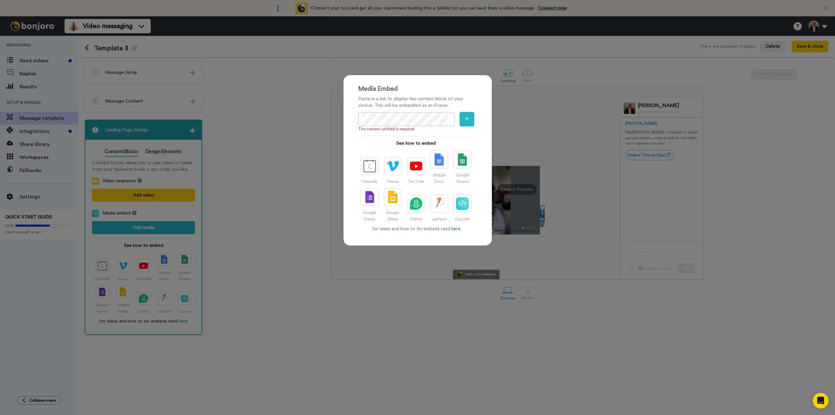
click at [364, 154] on ul "Calendly Vimeo YouTube Google Docs Google Sheets Google Forms Google Slides Dem…" at bounding box center [416, 187] width 116 height 75
click at [366, 165] on img at bounding box center [370, 166] width 13 height 13
click at [289, 175] on div "Media Embed Paste in a link to display the content block of your choice. This w…" at bounding box center [417, 207] width 835 height 415
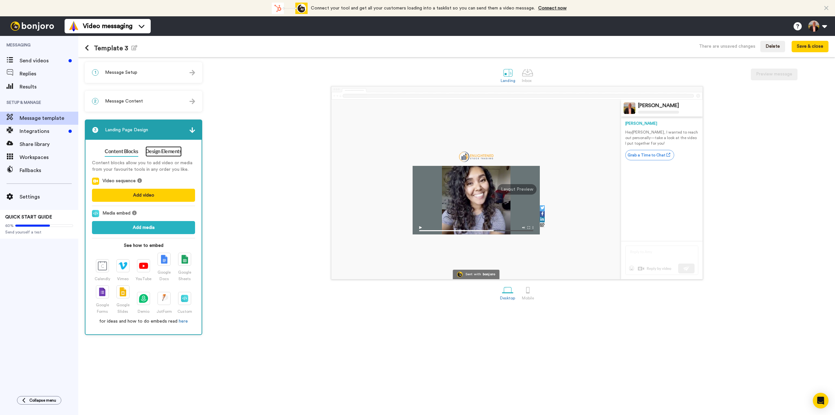
click at [162, 153] on link "Design Elements" at bounding box center [164, 151] width 36 height 10
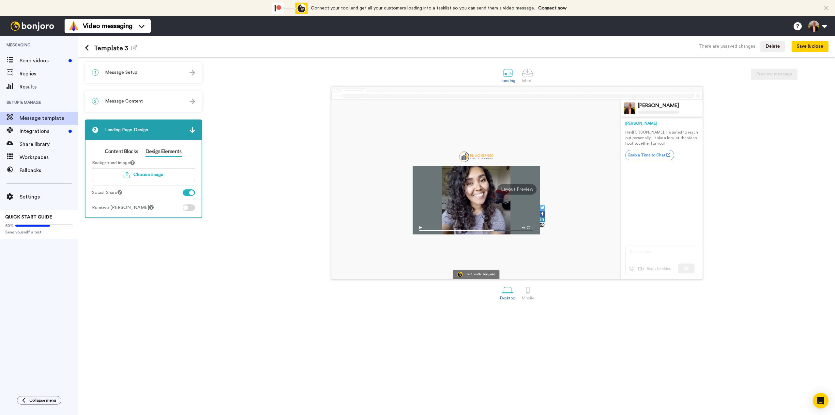
click at [184, 191] on div at bounding box center [189, 192] width 12 height 7
click at [119, 151] on link "Content Blocks" at bounding box center [121, 151] width 33 height 10
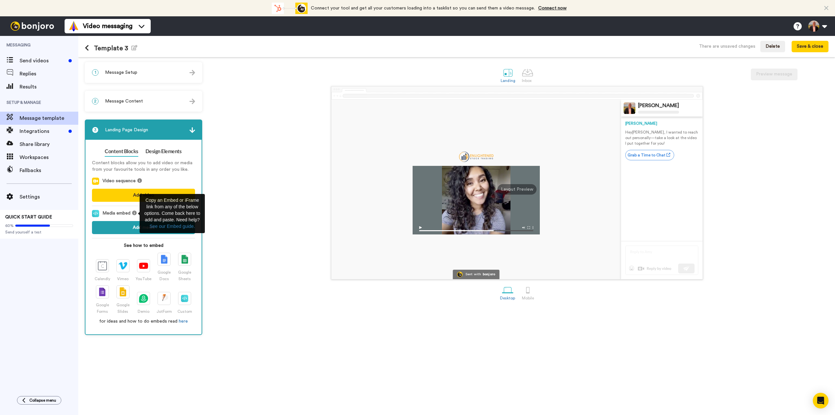
click at [122, 227] on button "Add media" at bounding box center [143, 227] width 103 height 13
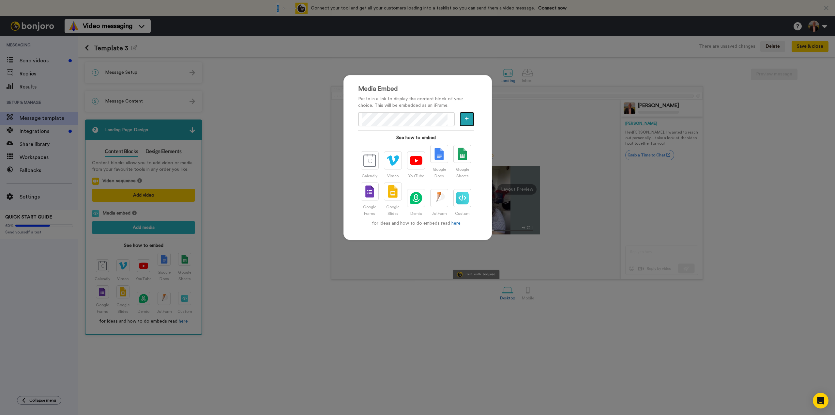
click at [465, 119] on icon "button" at bounding box center [467, 118] width 4 height 5
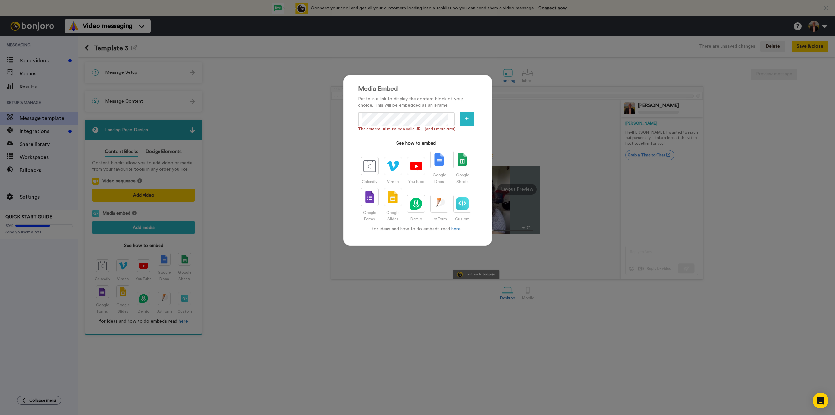
scroll to position [0, 106]
click at [465, 119] on icon "button" at bounding box center [467, 118] width 4 height 4
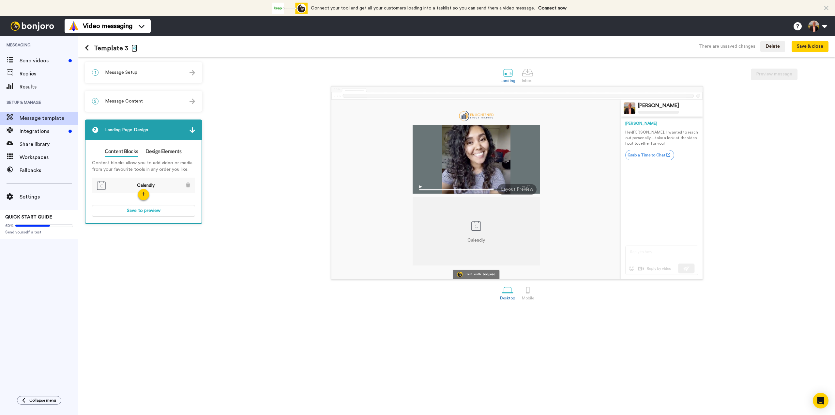
click at [132, 48] on icon "button" at bounding box center [135, 47] width 6 height 5
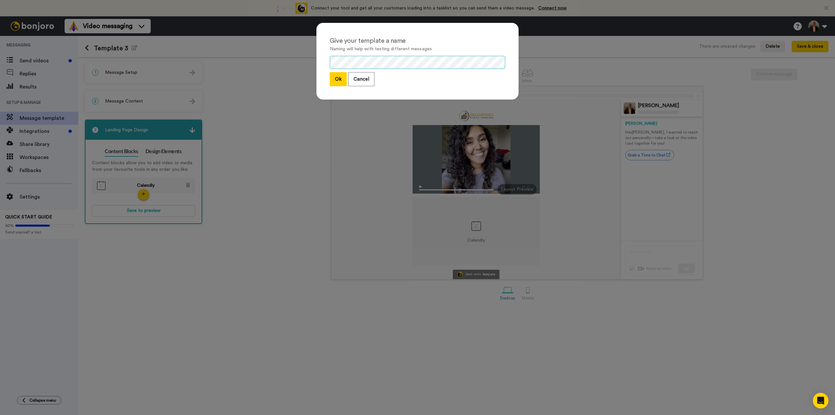
click at [310, 65] on div "Give your template a name Naming will help with testing different messages Ok C…" at bounding box center [417, 64] width 215 height 96
click at [336, 77] on button "Ok" at bounding box center [338, 79] width 17 height 14
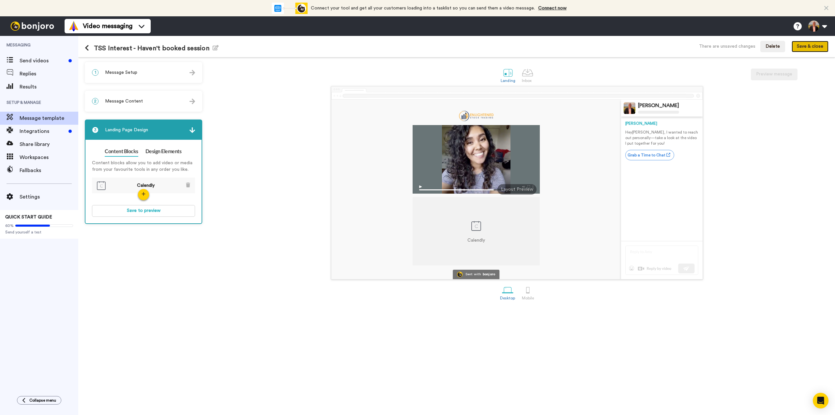
click at [809, 48] on button "Save & close" at bounding box center [810, 47] width 37 height 12
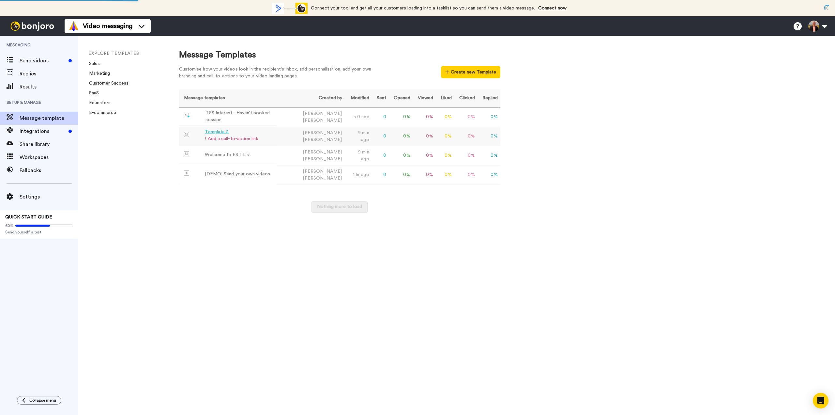
click at [214, 131] on div "Template 2" at bounding box center [231, 132] width 53 height 7
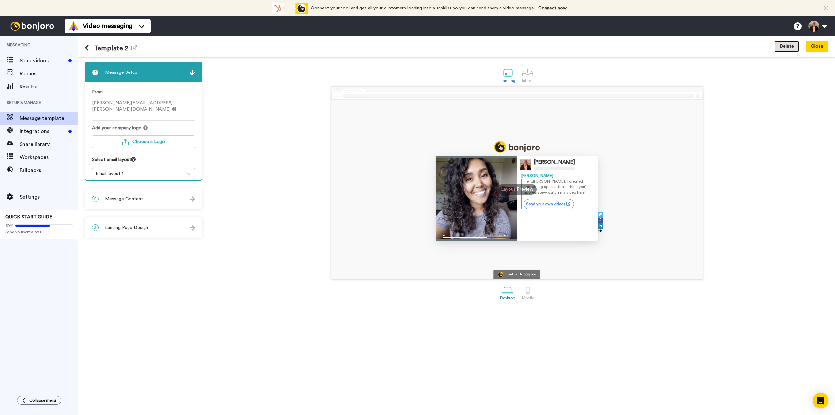
click at [785, 44] on button "Delete" at bounding box center [787, 47] width 25 height 12
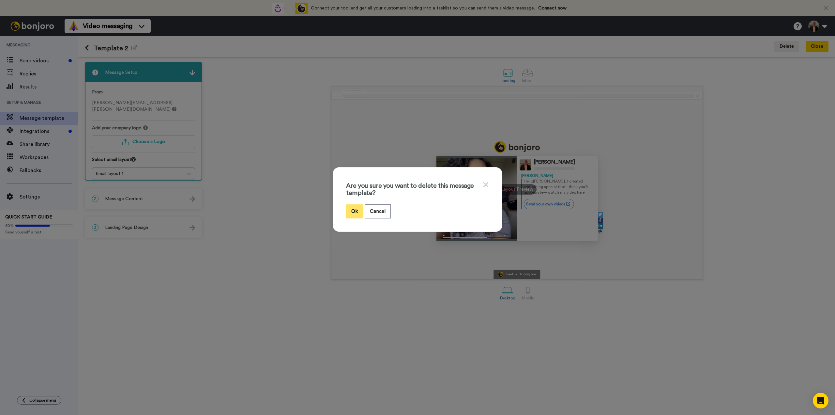
click at [350, 210] on button "Ok" at bounding box center [354, 211] width 17 height 14
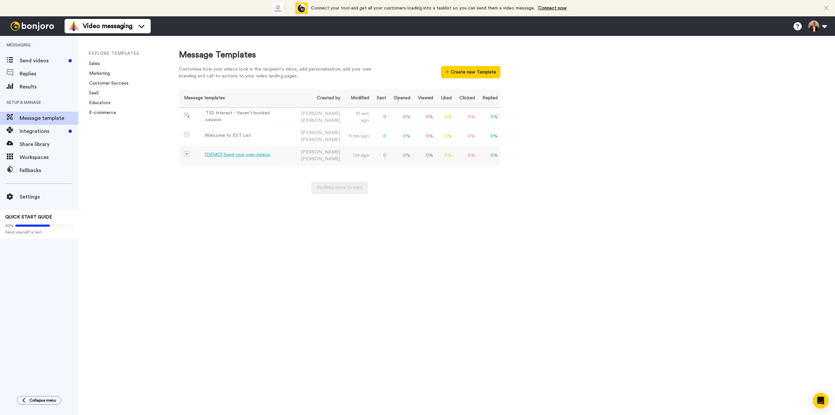
click at [245, 152] on div "[DEMO] Send your own videos" at bounding box center [237, 154] width 65 height 7
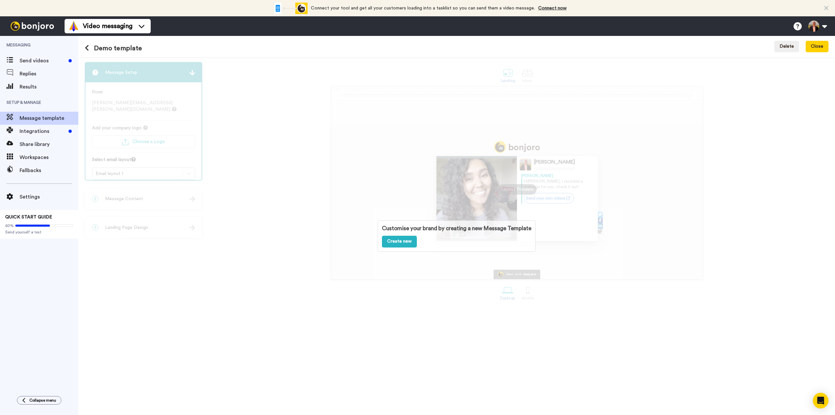
click at [320, 214] on div "Customise your brand by creating a new Message Template Create new" at bounding box center [456, 236] width 757 height 358
click at [792, 44] on button "Delete" at bounding box center [787, 47] width 25 height 12
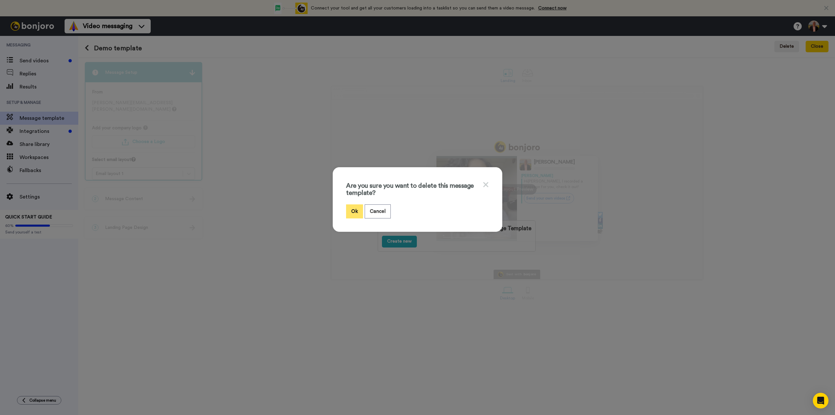
click at [348, 209] on button "Ok" at bounding box center [354, 211] width 17 height 14
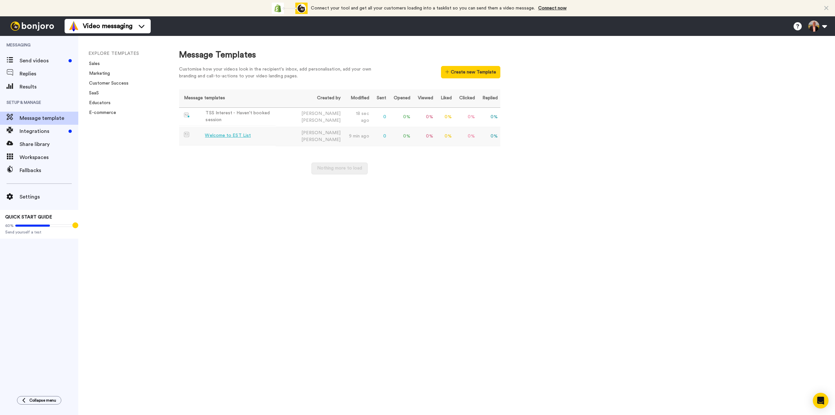
click at [232, 132] on div "Welcome to EST List" at bounding box center [228, 135] width 46 height 7
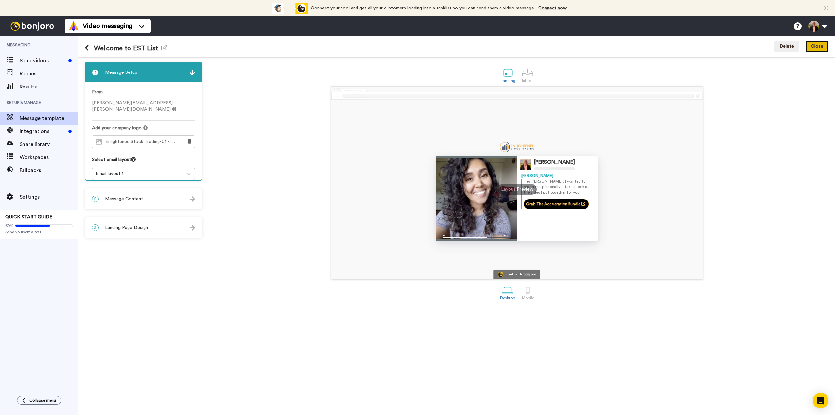
click at [815, 46] on button "Close" at bounding box center [817, 47] width 23 height 12
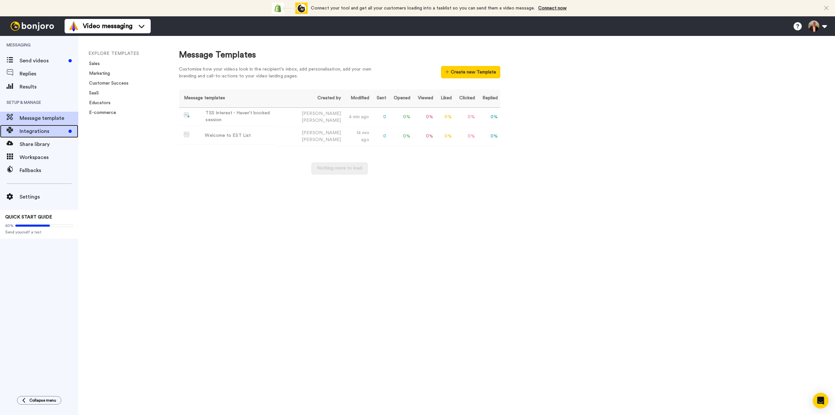
click at [37, 131] on span "Integrations" at bounding box center [43, 131] width 46 height 8
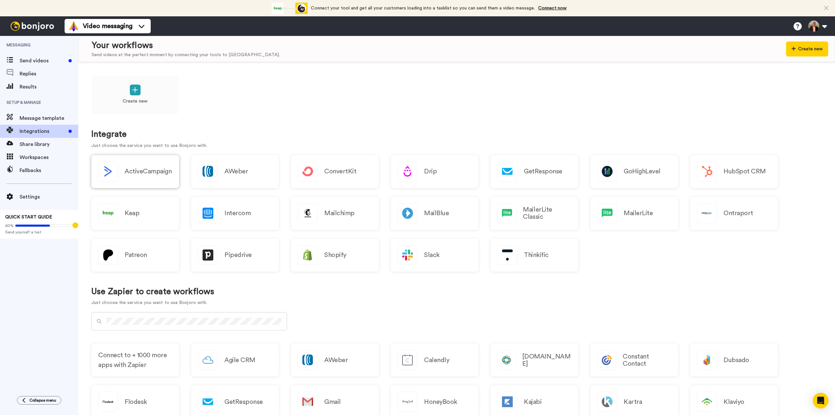
click at [147, 173] on h2 "ActiveCampaign" at bounding box center [148, 171] width 47 height 7
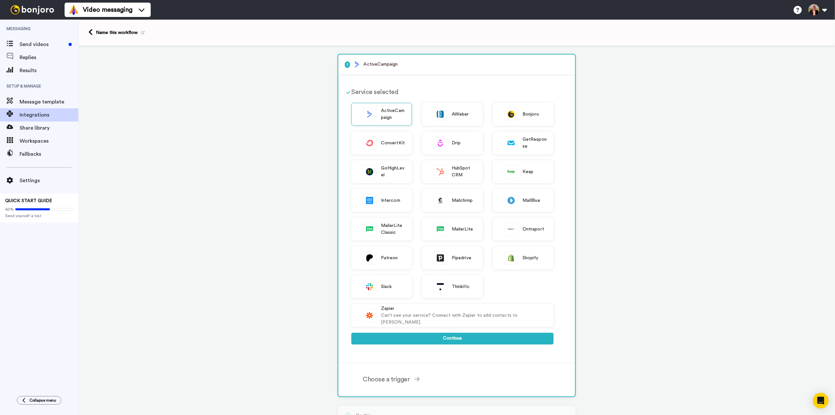
scroll to position [33, 0]
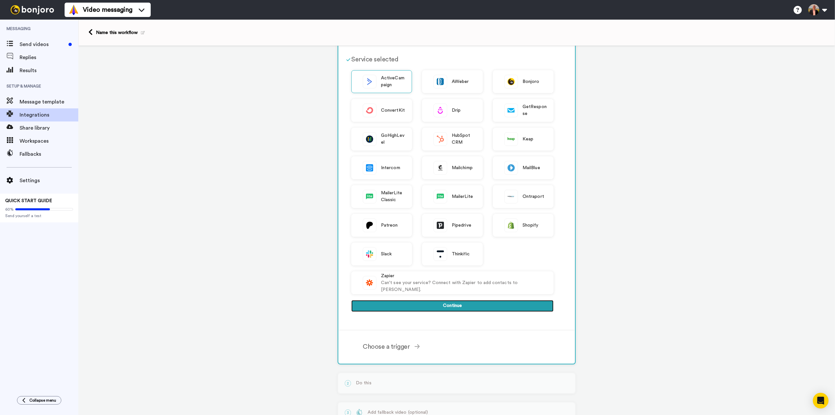
click at [443, 303] on button "Continue" at bounding box center [452, 306] width 202 height 12
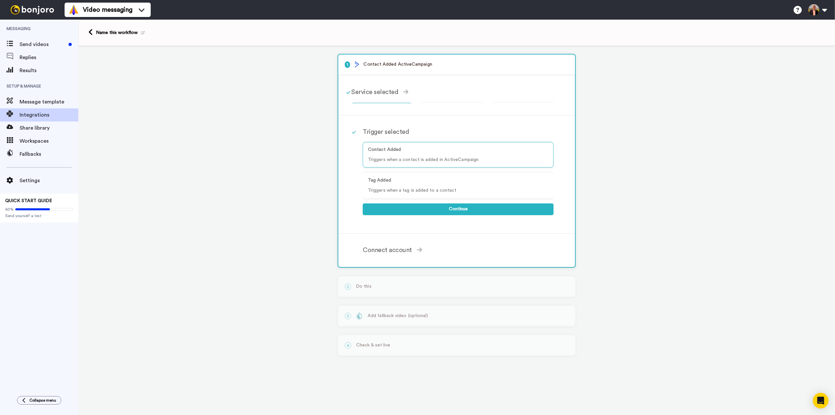
scroll to position [0, 0]
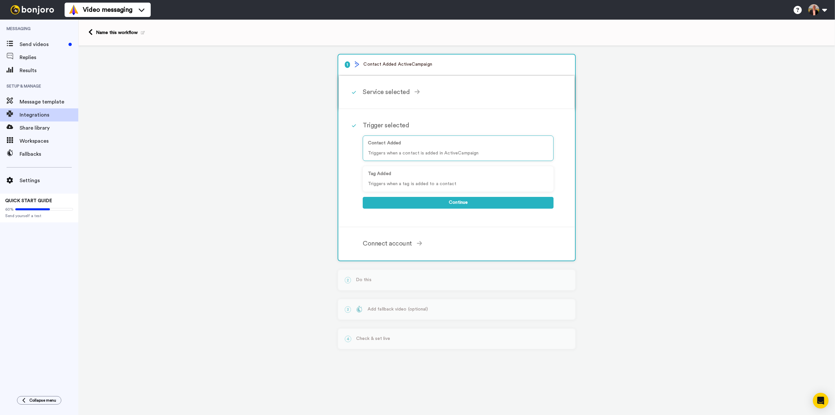
click at [408, 90] on div "Service selected" at bounding box center [458, 92] width 191 height 10
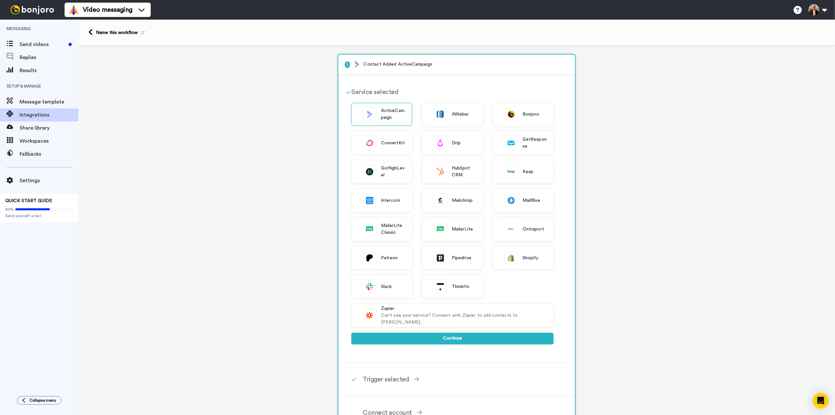
click at [380, 92] on div "Service selected" at bounding box center [452, 92] width 202 height 10
click at [431, 338] on button "Continue" at bounding box center [452, 339] width 202 height 12
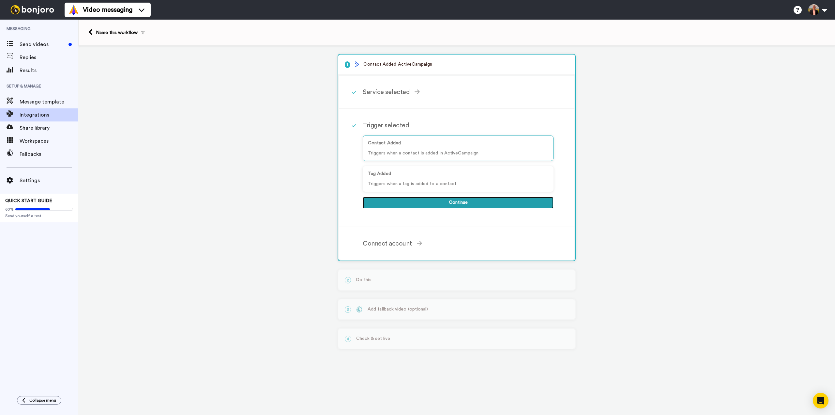
click at [456, 204] on button "Continue" at bounding box center [458, 203] width 191 height 12
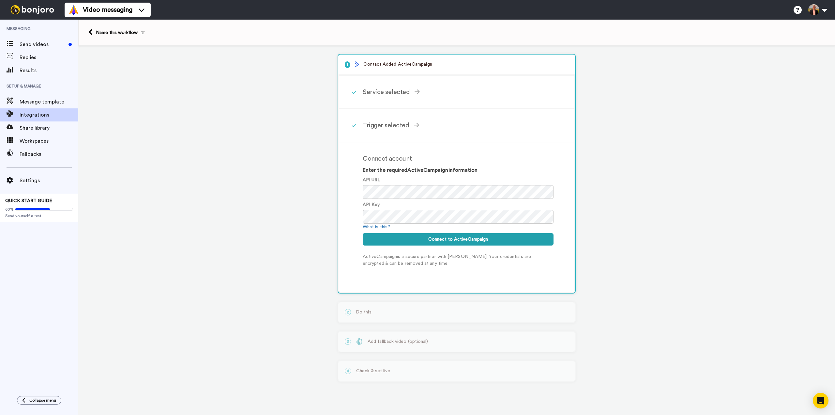
click at [300, 233] on div "1 Contact Added ActiveCampaign Service selected ActiveCampaign AWeber Bonjoro C…" at bounding box center [456, 222] width 757 height 352
click at [36, 44] on span "Send videos" at bounding box center [43, 44] width 46 height 8
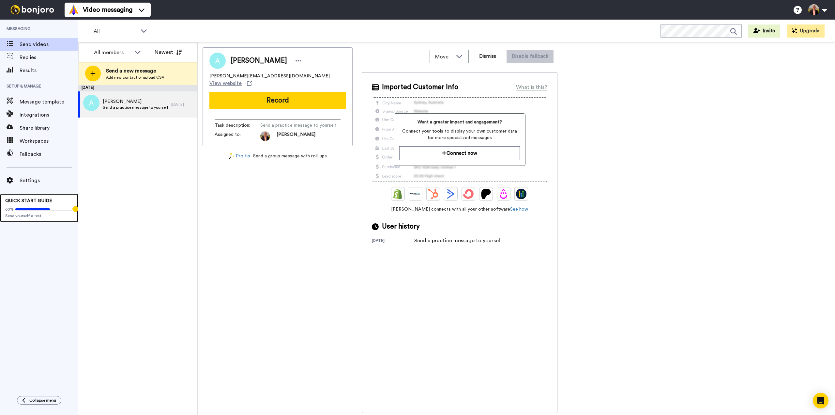
click at [39, 200] on span "QUICK START GUIDE" at bounding box center [28, 200] width 47 height 5
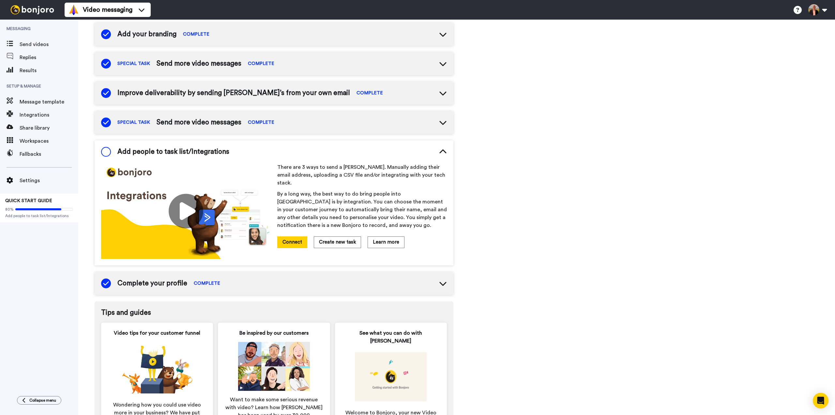
scroll to position [40, 0]
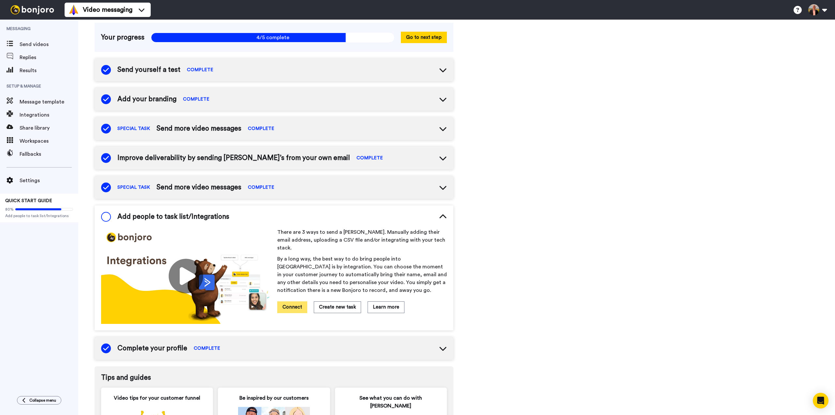
click at [292, 301] on button "Connect" at bounding box center [292, 306] width 30 height 11
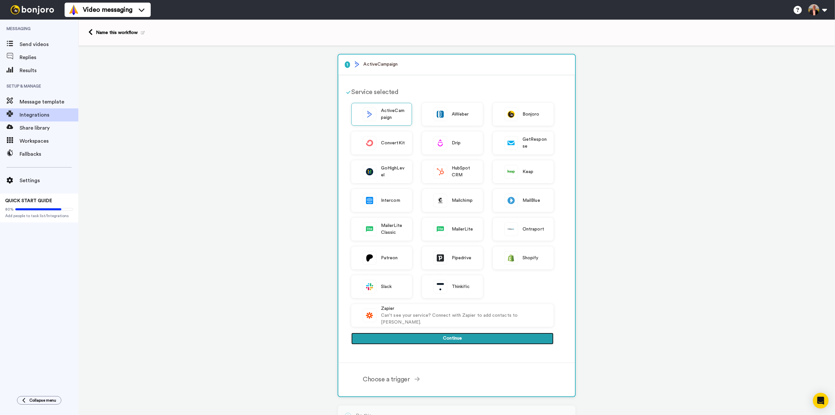
click at [438, 342] on button "Continue" at bounding box center [452, 339] width 202 height 12
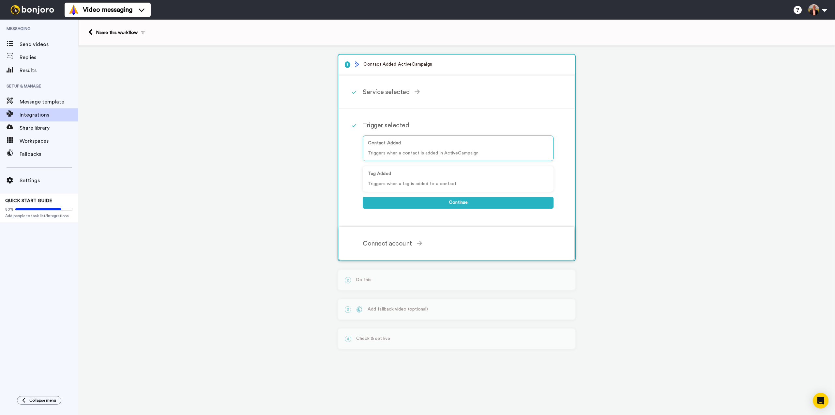
click at [399, 241] on div "Connect account" at bounding box center [458, 244] width 191 height 10
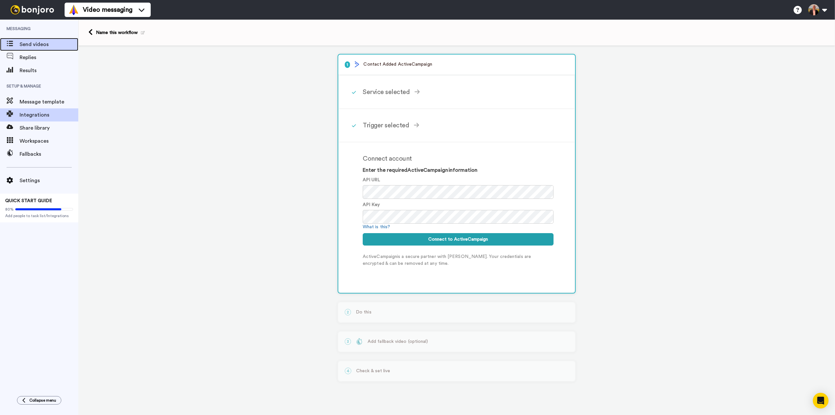
click at [28, 42] on span "Send videos" at bounding box center [49, 44] width 59 height 8
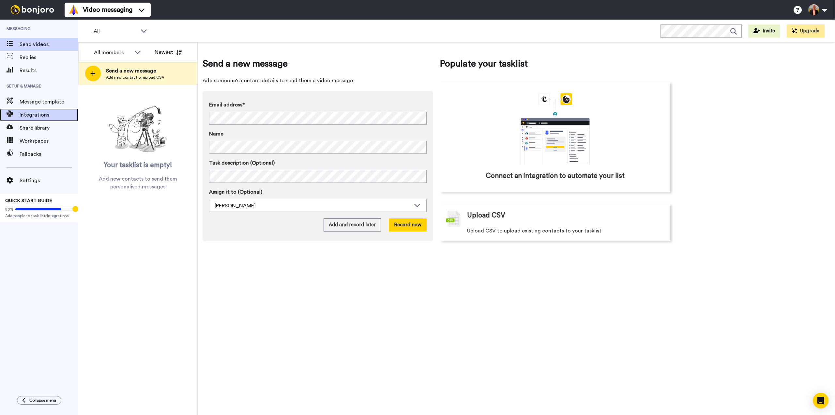
click at [35, 117] on span "Integrations" at bounding box center [49, 115] width 59 height 8
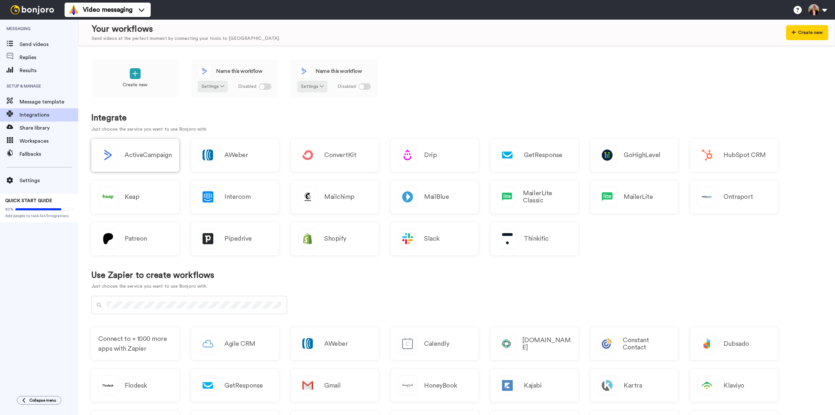
click at [145, 153] on h2 "ActiveCampaign" at bounding box center [148, 154] width 47 height 7
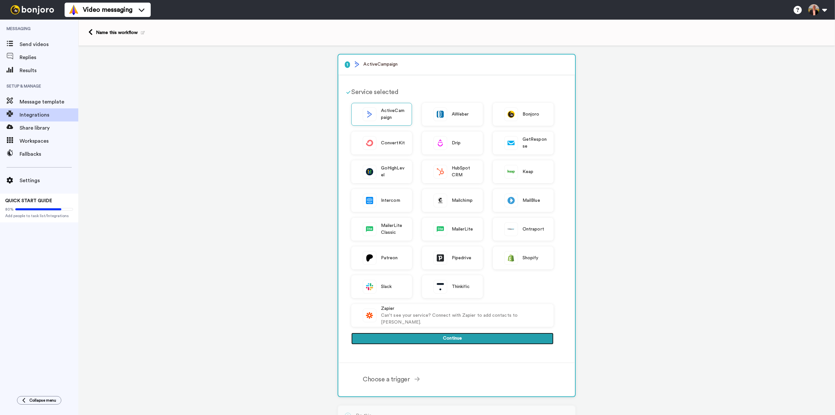
click at [430, 335] on button "Continue" at bounding box center [452, 339] width 202 height 12
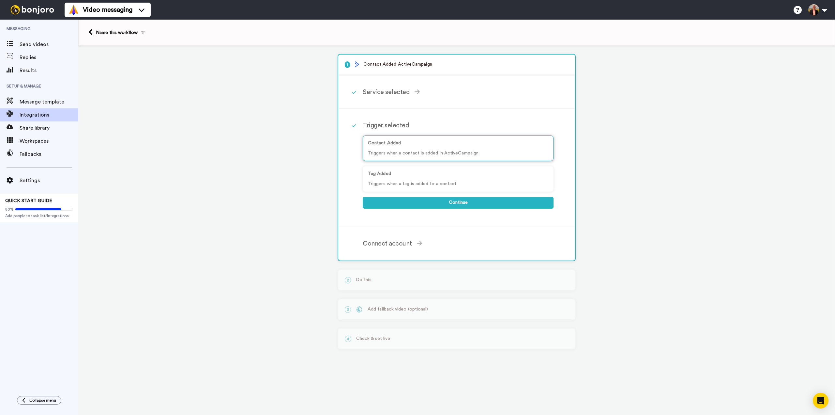
click at [427, 154] on p "Triggers when a contact is added in ActiveCampaign" at bounding box center [458, 153] width 180 height 7
click at [446, 203] on button "Continue" at bounding box center [458, 203] width 191 height 12
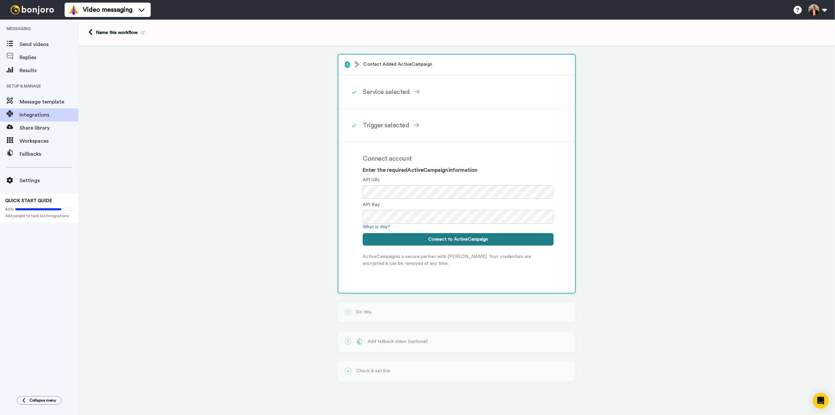
click at [460, 239] on button "Connect to ActiveCampaign" at bounding box center [458, 239] width 191 height 12
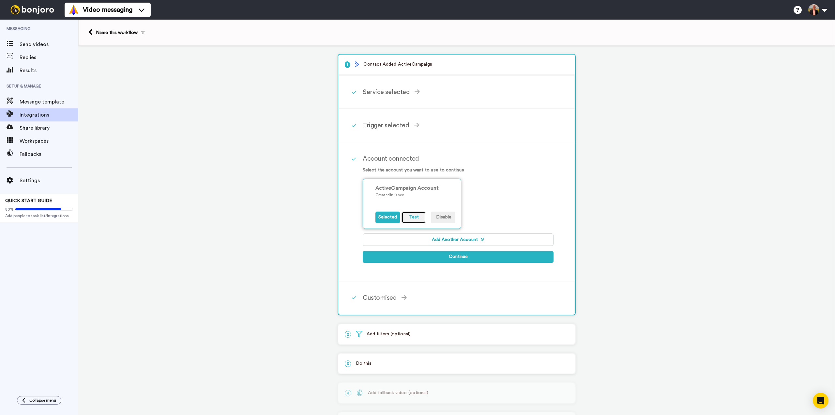
click at [414, 216] on button "Test" at bounding box center [414, 217] width 24 height 12
click at [497, 218] on div "ActiveCampaign Account Created in 0 sec Selected Test Disable" at bounding box center [458, 207] width 191 height 58
click at [385, 216] on button "Selected" at bounding box center [388, 217] width 24 height 12
click at [463, 254] on button "Continue" at bounding box center [458, 257] width 191 height 12
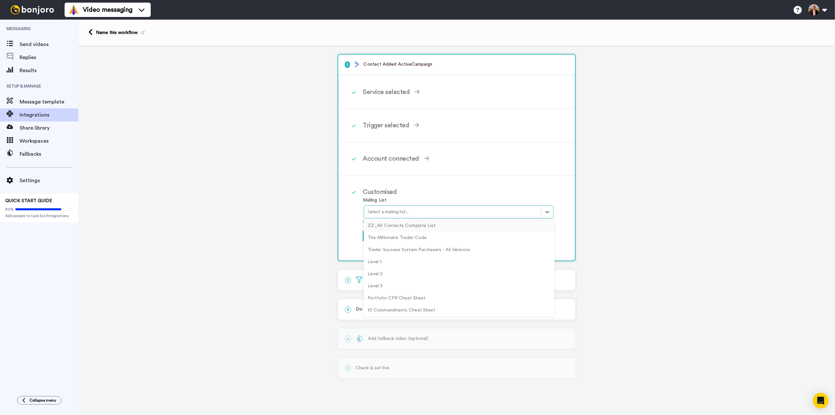
click at [411, 210] on div at bounding box center [452, 212] width 171 height 8
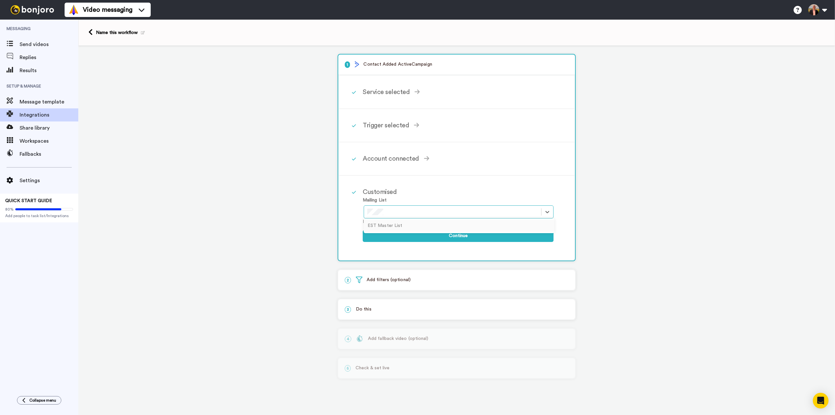
click at [374, 223] on div "EST Master List" at bounding box center [459, 226] width 191 height 12
click at [380, 278] on p "2 Add filters (optional)" at bounding box center [457, 279] width 224 height 7
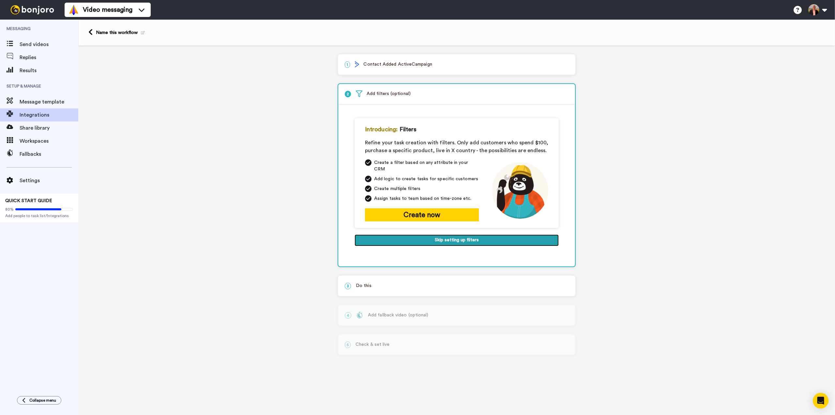
click at [464, 235] on button "Skip setting up filters" at bounding box center [457, 240] width 204 height 12
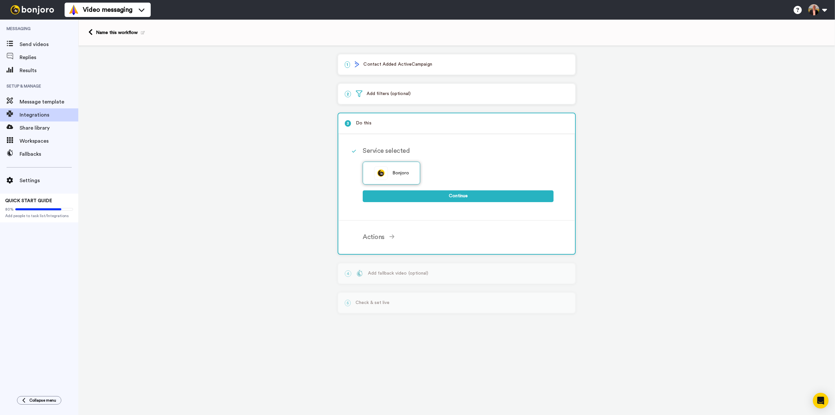
click at [384, 172] on img at bounding box center [381, 172] width 13 height 13
click at [451, 194] on button "Continue" at bounding box center [458, 196] width 191 height 12
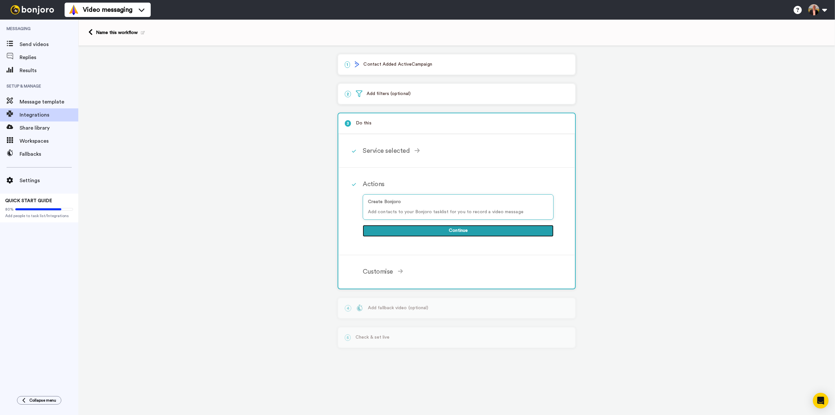
click at [467, 230] on button "Continue" at bounding box center [458, 231] width 191 height 12
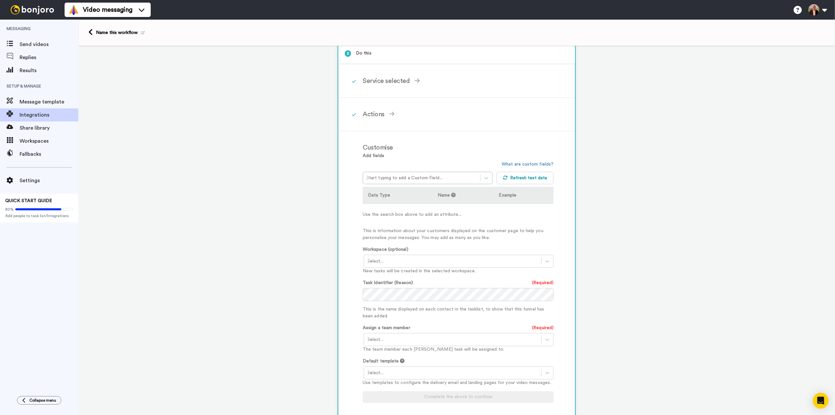
scroll to position [98, 0]
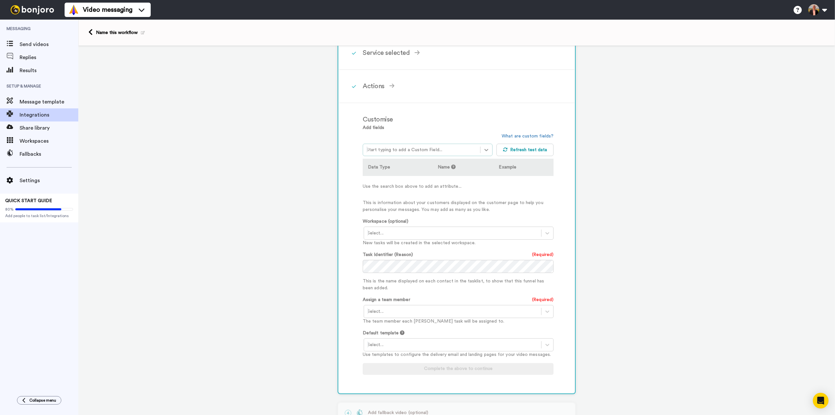
click at [484, 147] on icon at bounding box center [486, 150] width 7 height 7
click at [823, 401] on icon "Open Intercom Messenger" at bounding box center [821, 400] width 8 height 8
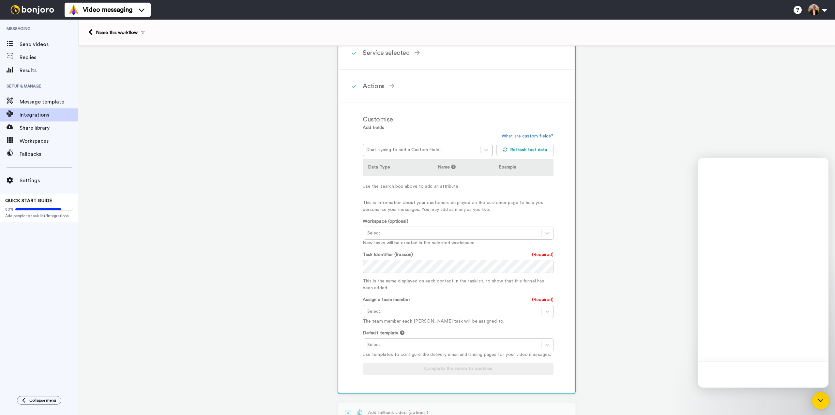
scroll to position [0, 0]
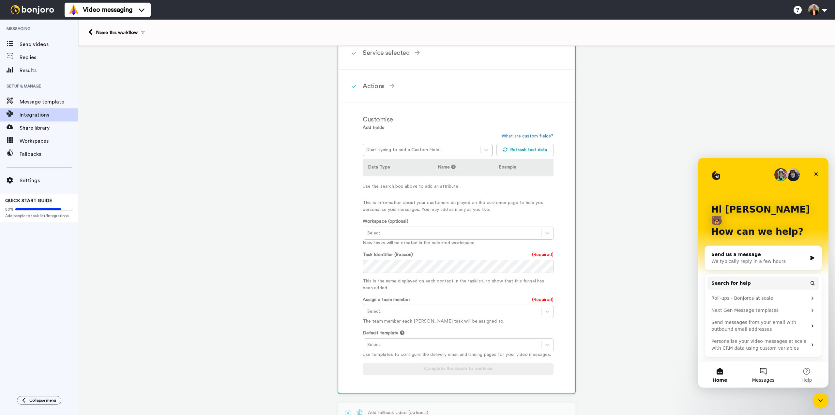
click at [764, 372] on button "Messages" at bounding box center [763, 374] width 43 height 26
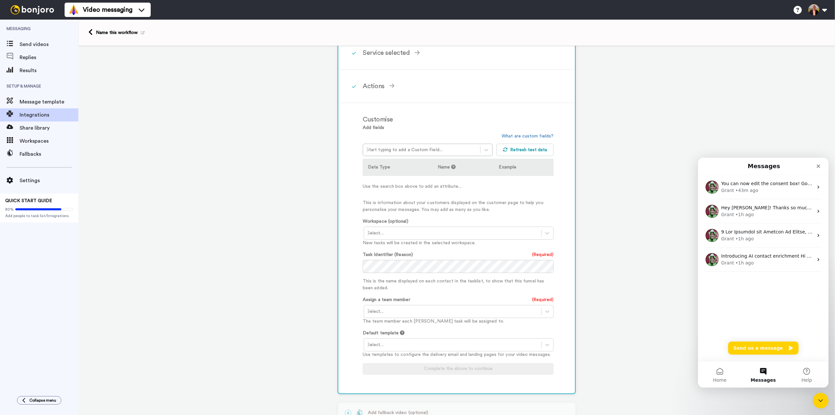
click at [764, 372] on button "Messages" at bounding box center [763, 374] width 43 height 26
click at [380, 308] on div at bounding box center [452, 311] width 171 height 8
click at [381, 322] on div "Adrian Reid <adrian@enlightenedstocktrading.com>" at bounding box center [459, 325] width 191 height 12
click at [384, 339] on div "Select..." at bounding box center [459, 344] width 190 height 13
click at [383, 369] on div "Welcome to EST List" at bounding box center [459, 370] width 191 height 12
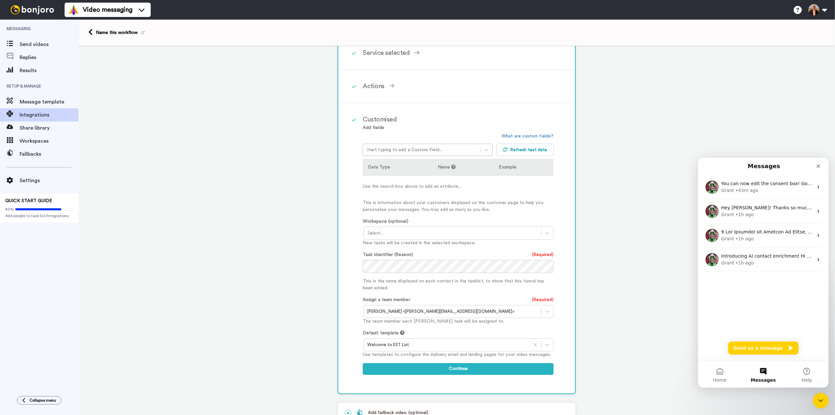
click at [392, 234] on div at bounding box center [452, 233] width 171 height 8
click at [373, 245] on div "Task List <Default>" at bounding box center [459, 247] width 191 height 12
click at [415, 147] on div at bounding box center [421, 150] width 111 height 8
click at [410, 137] on div "option Contact: Adate focused, 1 of 175. 175 results available. Use Up and Down…" at bounding box center [430, 144] width 134 height 23
click at [452, 372] on button "Continue" at bounding box center [458, 369] width 191 height 12
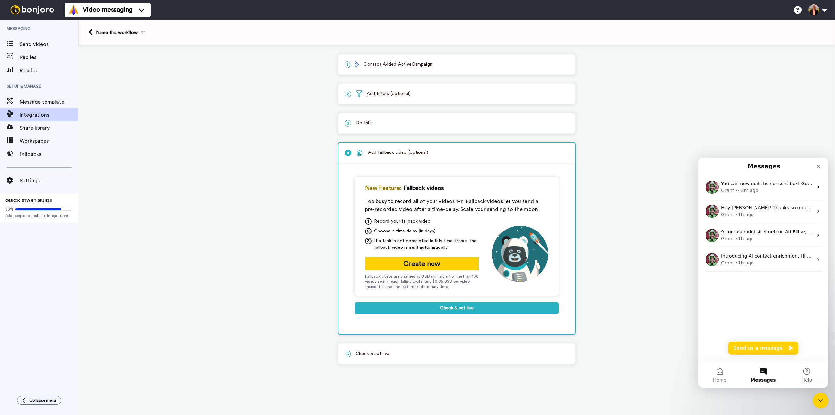
click at [380, 354] on p "5 Check & set live" at bounding box center [457, 353] width 224 height 7
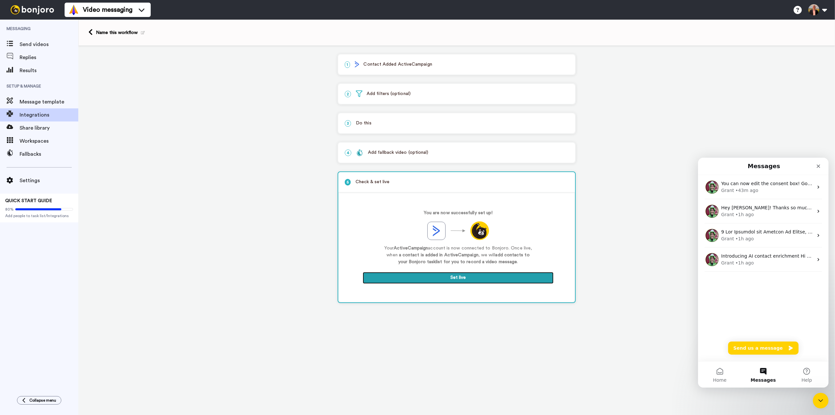
click at [458, 275] on button "Set live" at bounding box center [458, 278] width 191 height 12
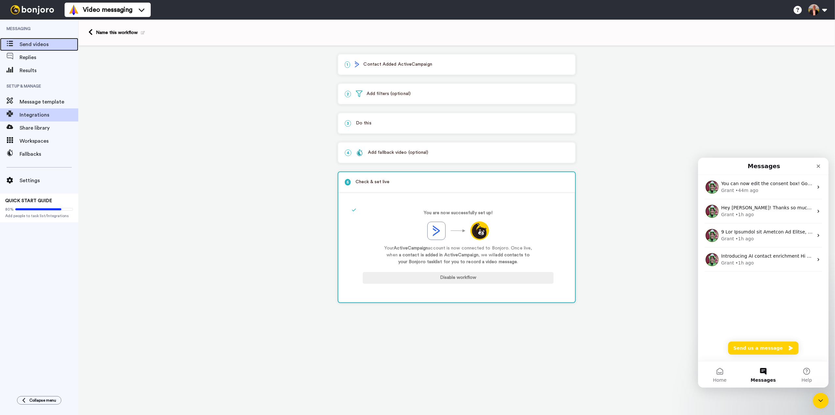
click at [27, 44] on span "Send videos" at bounding box center [49, 44] width 59 height 8
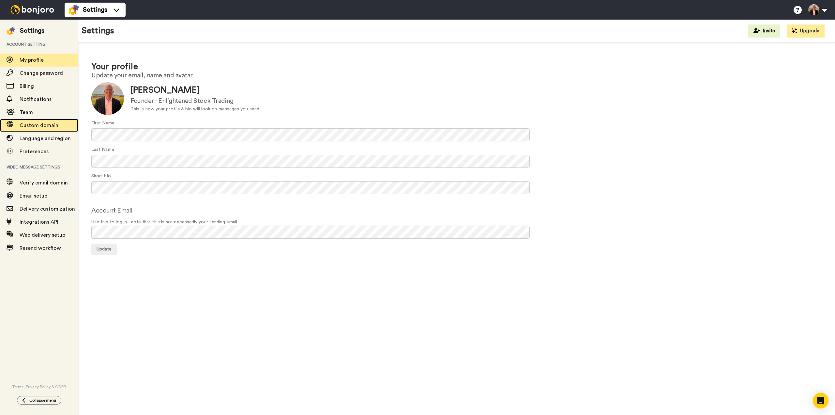
click at [41, 124] on span "Custom domain" at bounding box center [39, 125] width 39 height 5
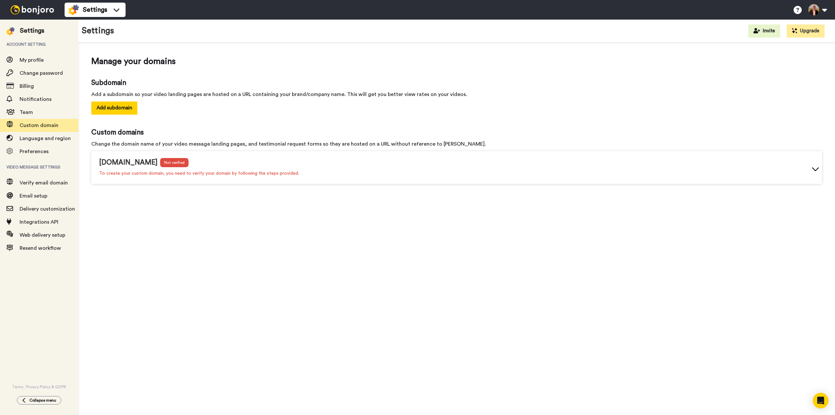
click icon
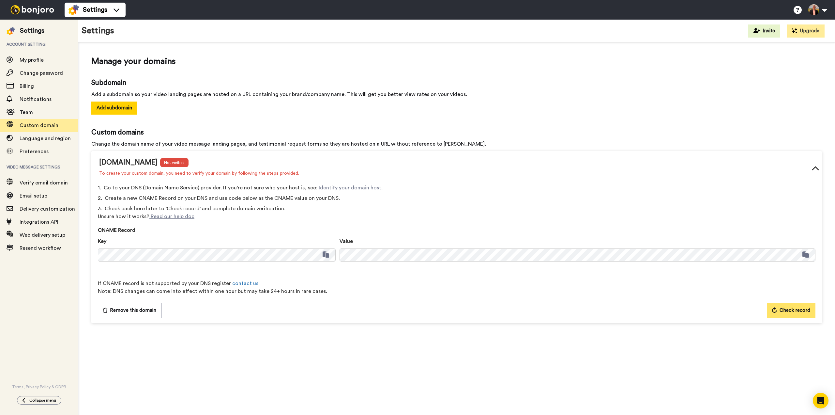
click span "Check record"
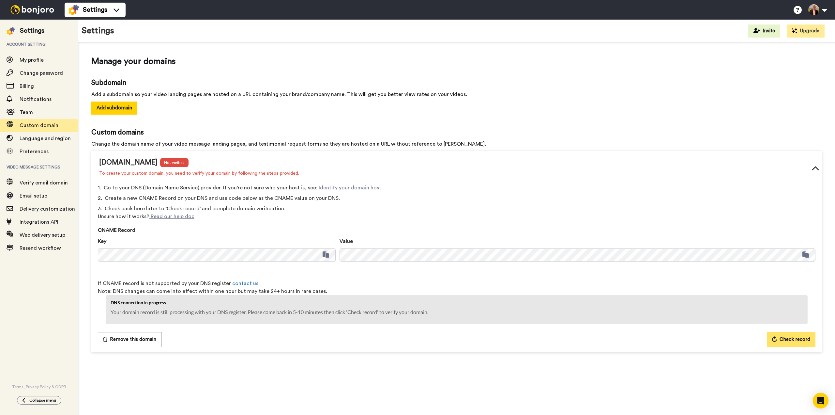
click span "Check record"
click button "Check record"
click span "Email setup"
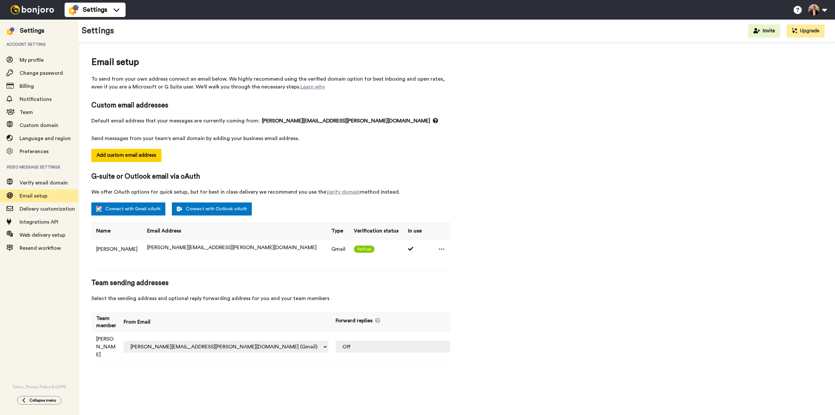
select select "163787"
click at [38, 184] on span "Verify email domain" at bounding box center [44, 182] width 48 height 5
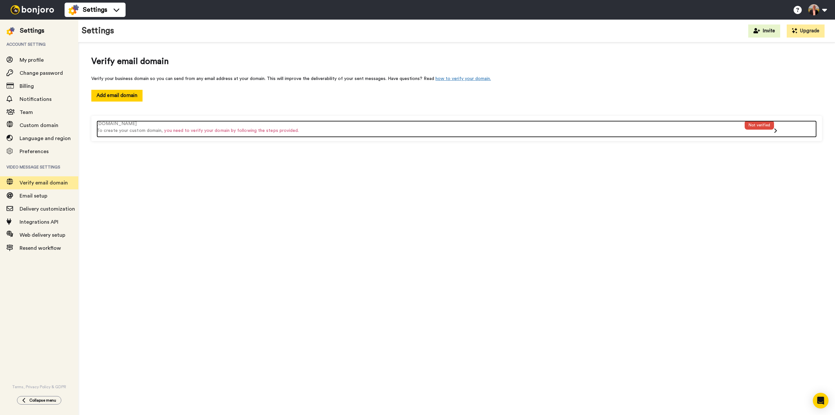
click at [774, 129] on icon at bounding box center [775, 130] width 3 height 5
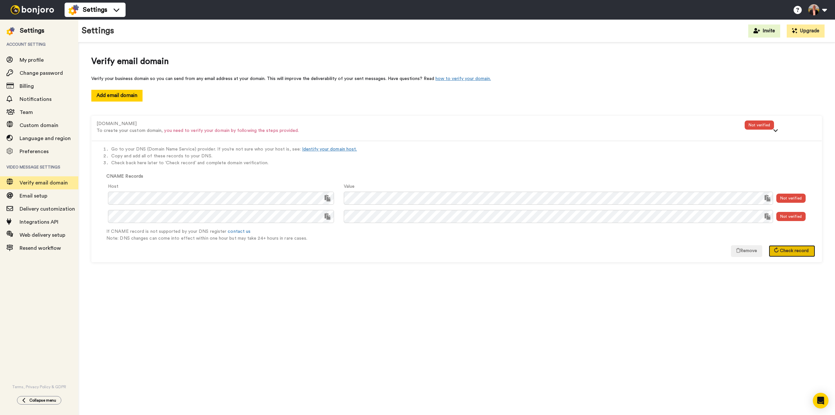
click at [789, 251] on span "Check record" at bounding box center [794, 250] width 29 height 5
